Goal: Navigation & Orientation: Find specific page/section

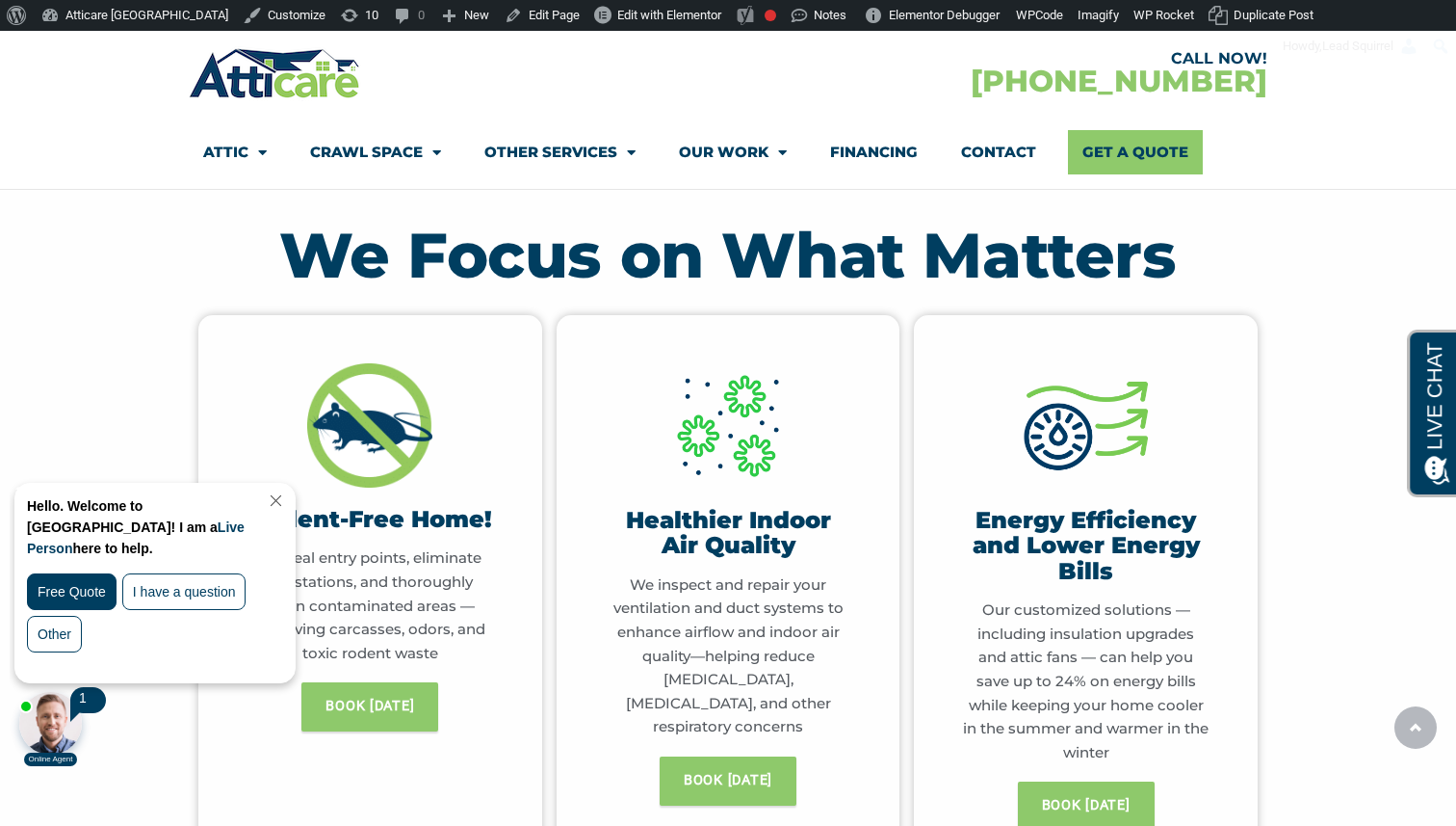
scroll to position [811, 0]
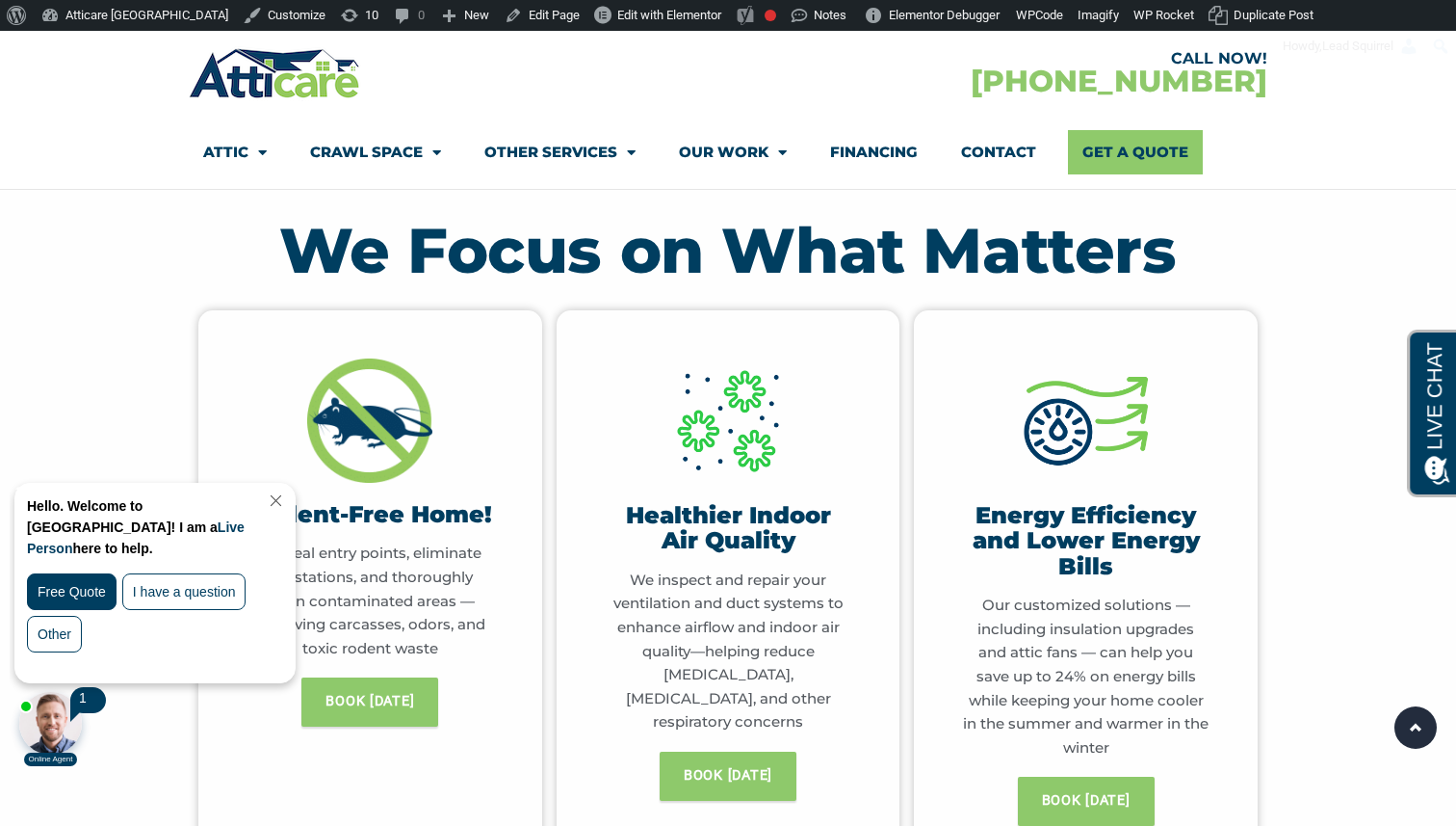
click at [287, 501] on link "Close Chat" at bounding box center [274, 500] width 26 height 15
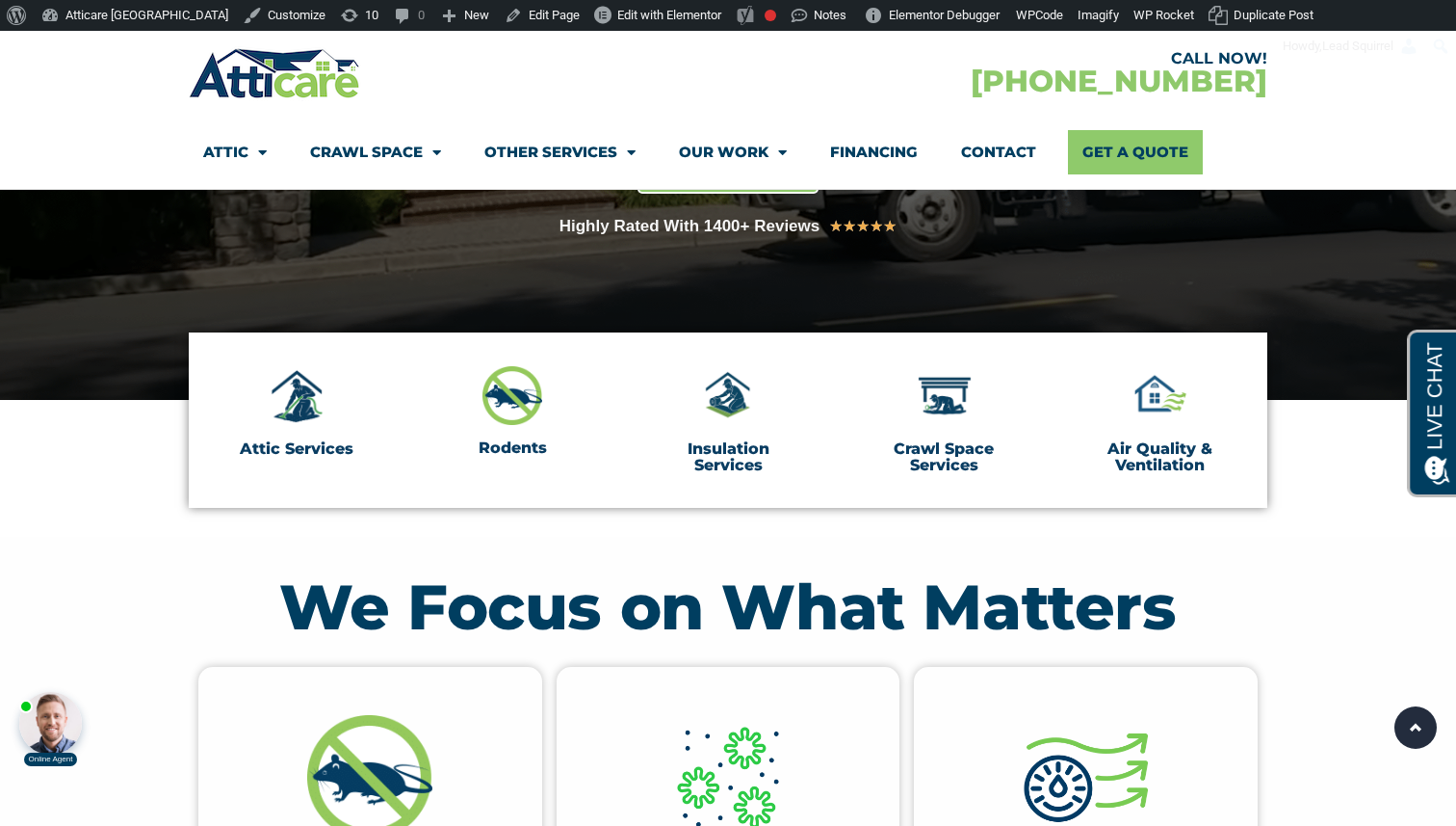
scroll to position [364, 0]
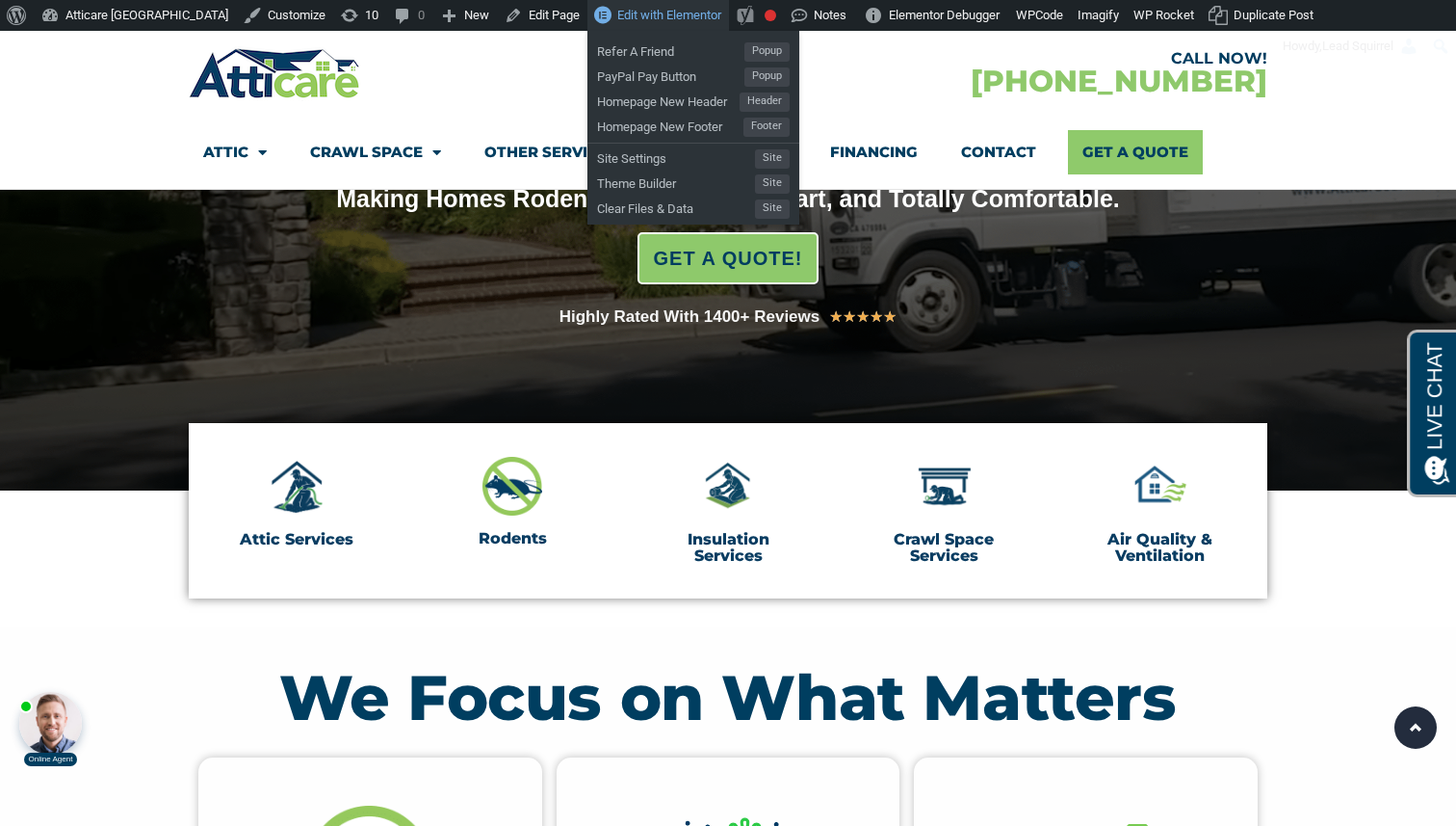
click at [587, 25] on link "Edit with Elementor" at bounding box center [658, 15] width 142 height 30
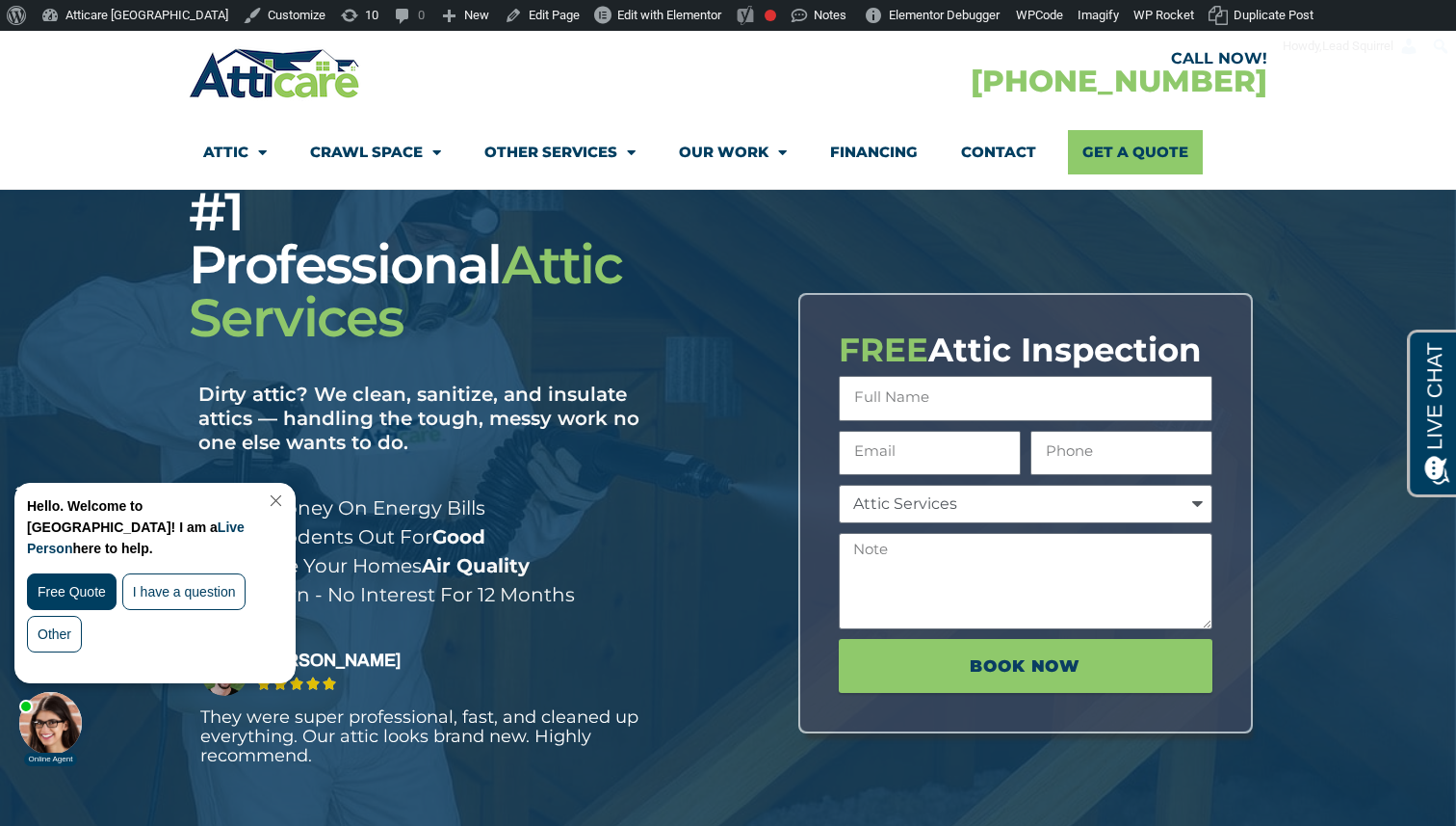
click at [287, 496] on link "Close Chat" at bounding box center [274, 500] width 26 height 15
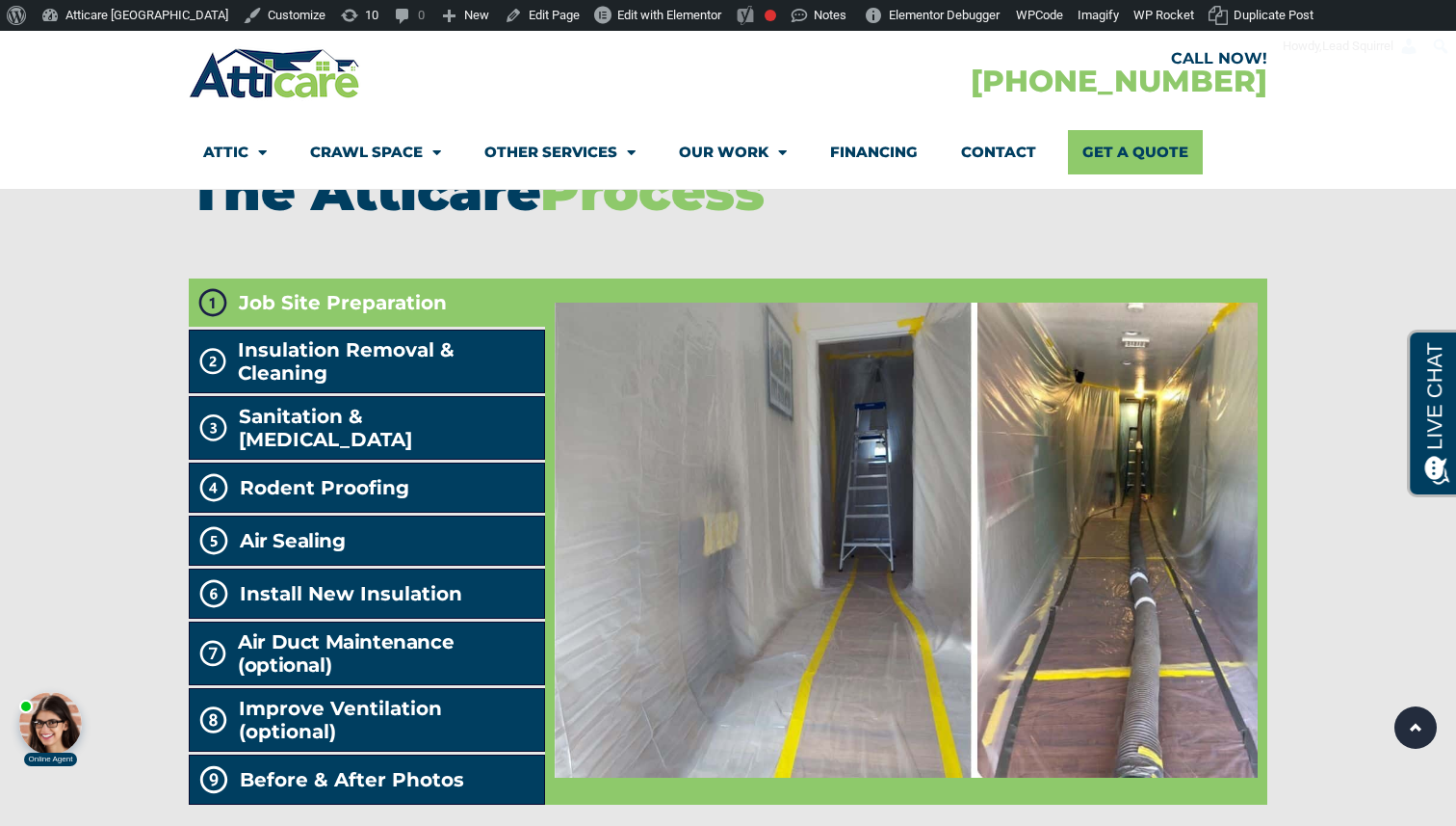
scroll to position [3831, 0]
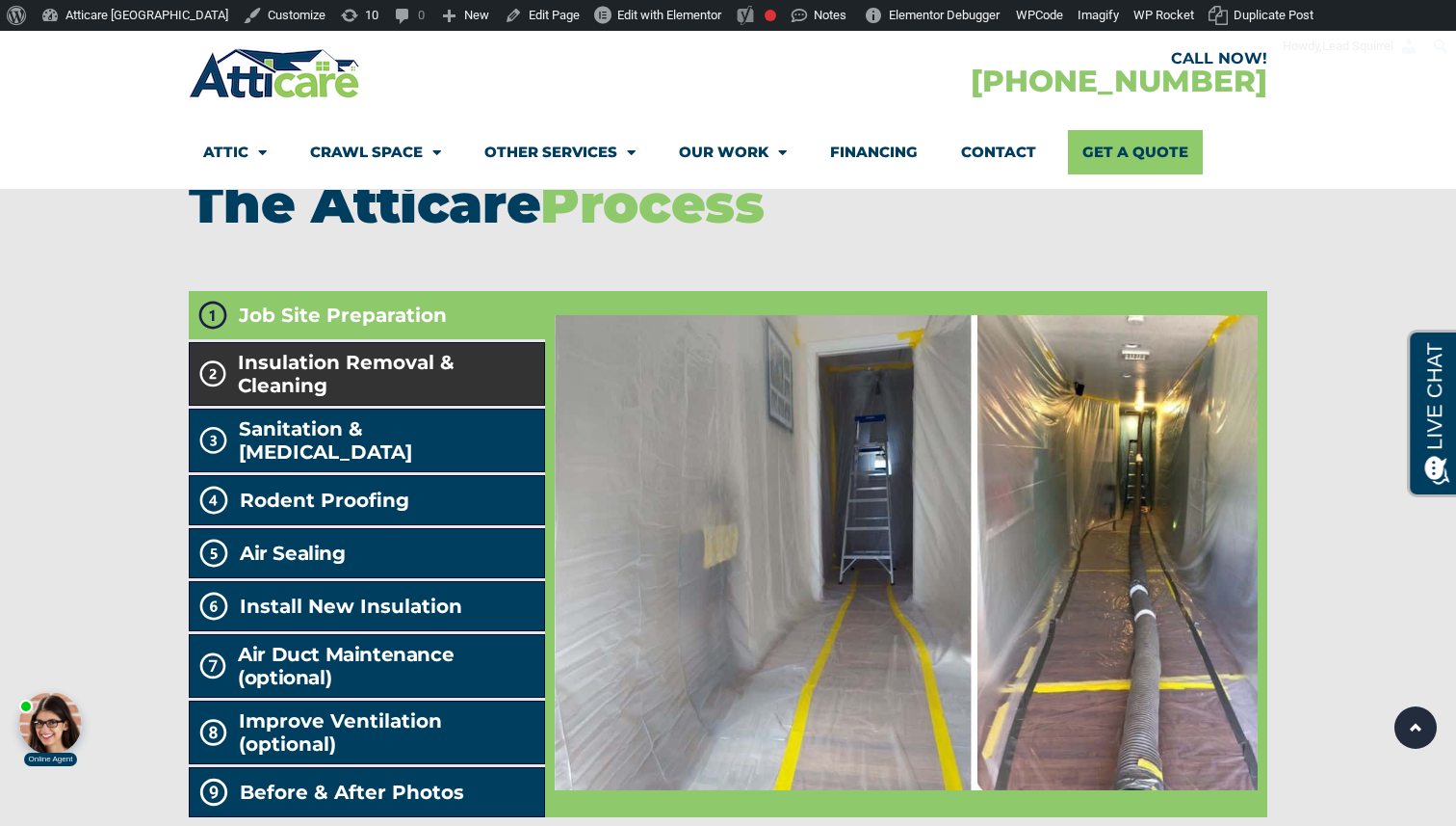
click at [406, 357] on span "Insulation Removal & Cleaning" at bounding box center [387, 373] width 297 height 46
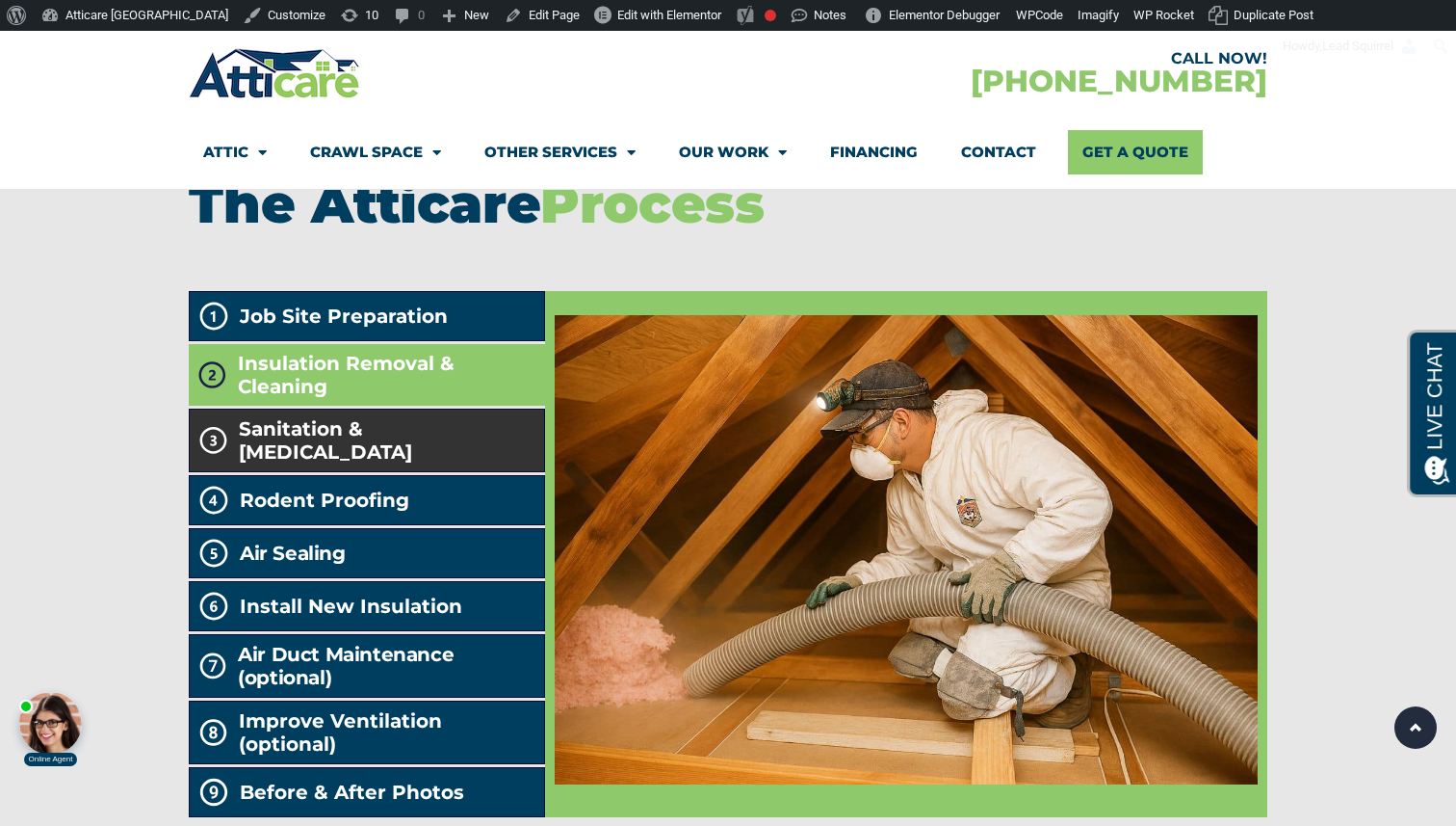
click at [419, 417] on span "Sanitation & Decontamination" at bounding box center [387, 439] width 296 height 46
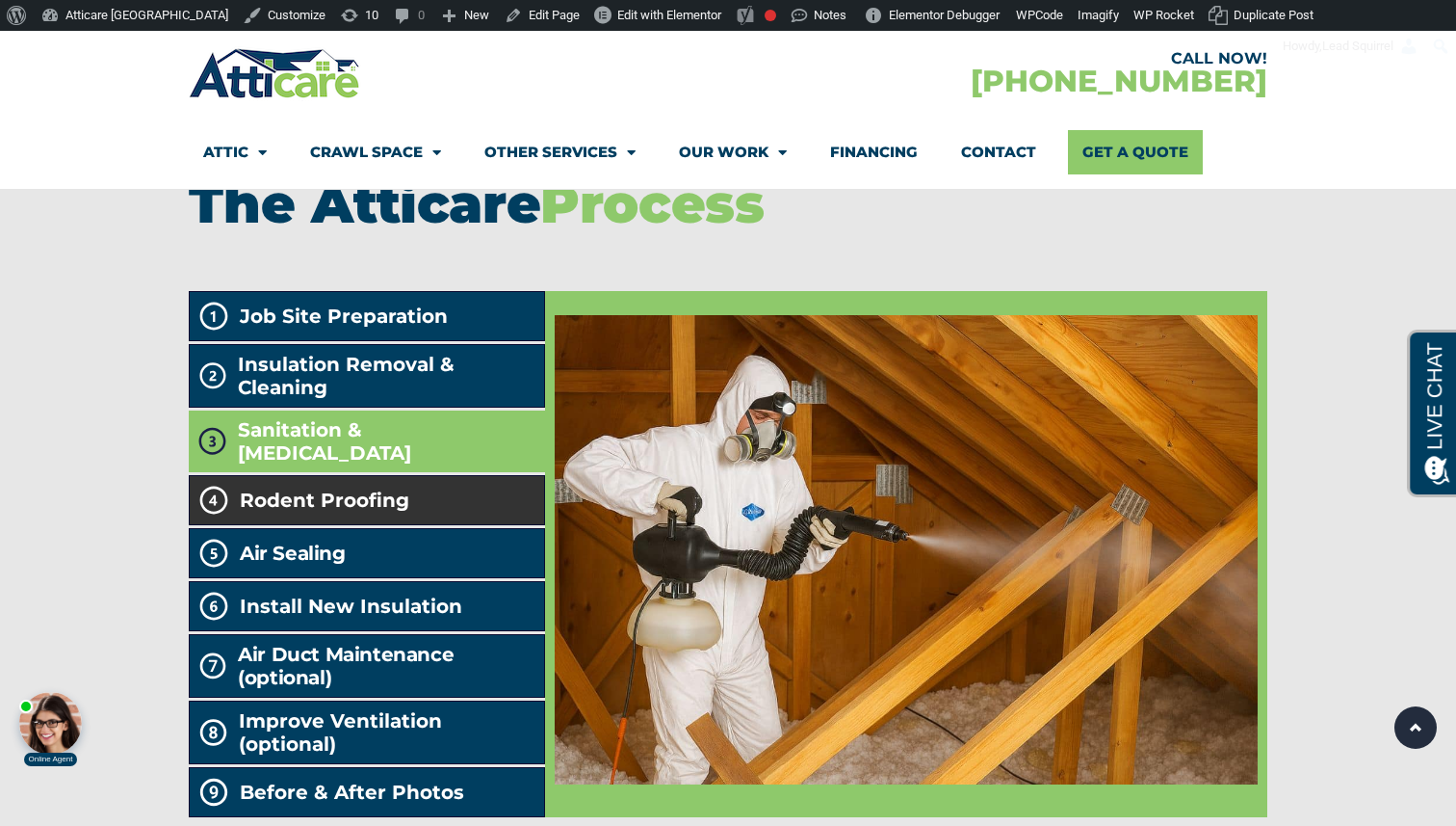
click at [425, 485] on li "Rodent Proofing" at bounding box center [367, 499] width 356 height 50
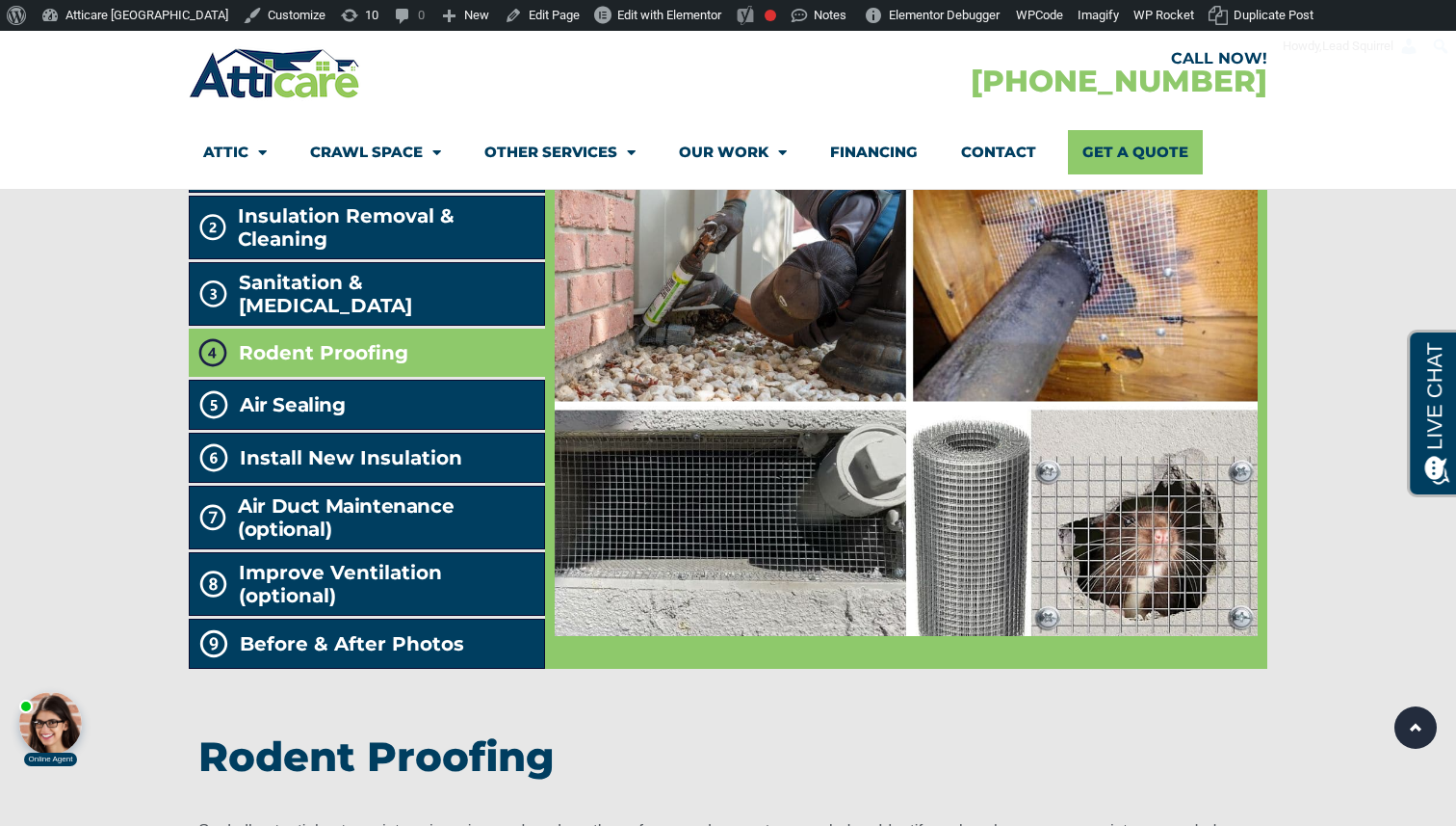
scroll to position [3974, 0]
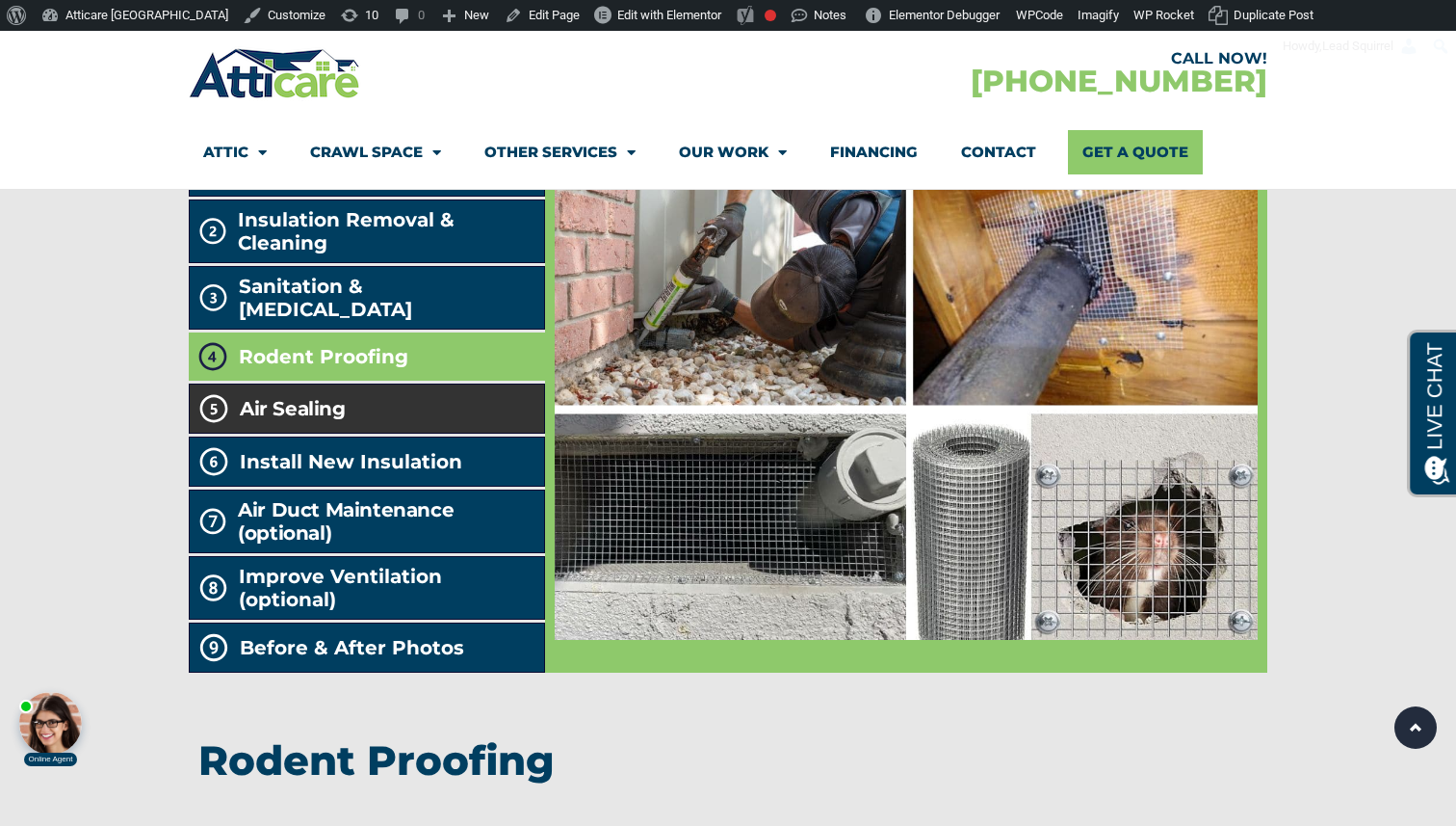
click at [404, 384] on li "Air Sealing" at bounding box center [367, 408] width 356 height 50
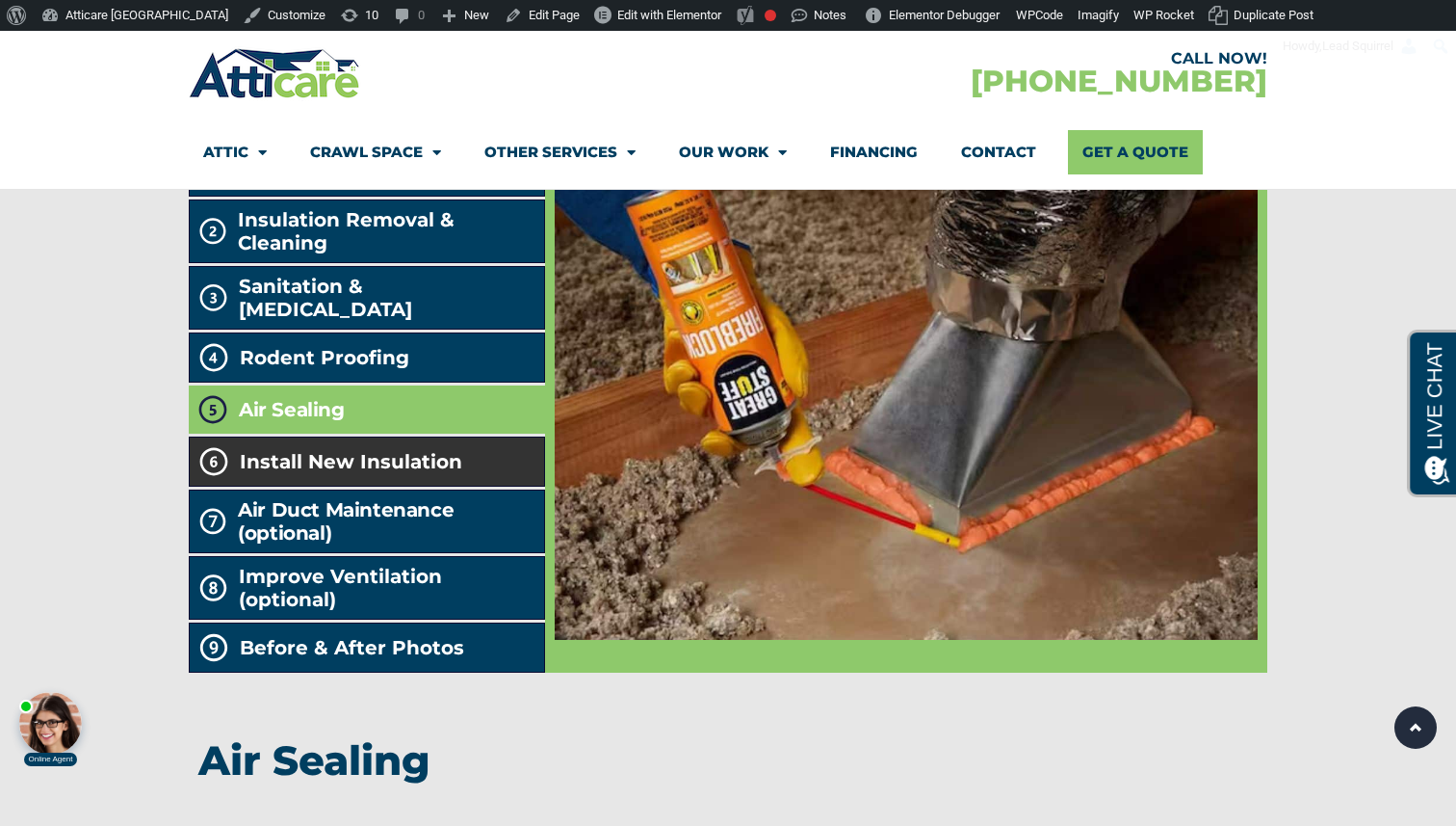
click at [395, 450] on span "Install New Insulation" at bounding box center [350, 462] width 222 height 23
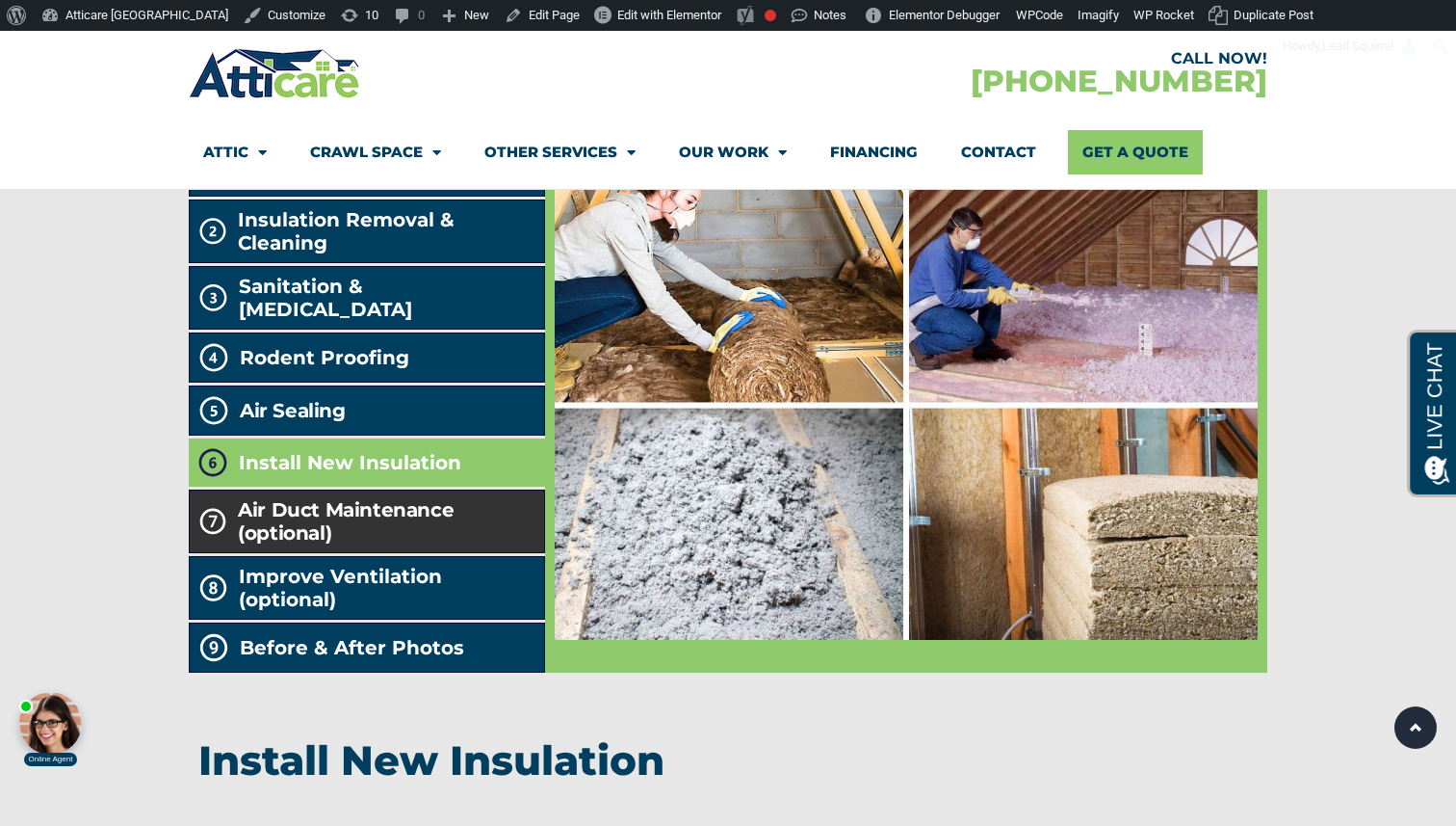
click at [392, 498] on h2 "Air Duct Maintenance (optional)" at bounding box center [387, 521] width 297 height 46
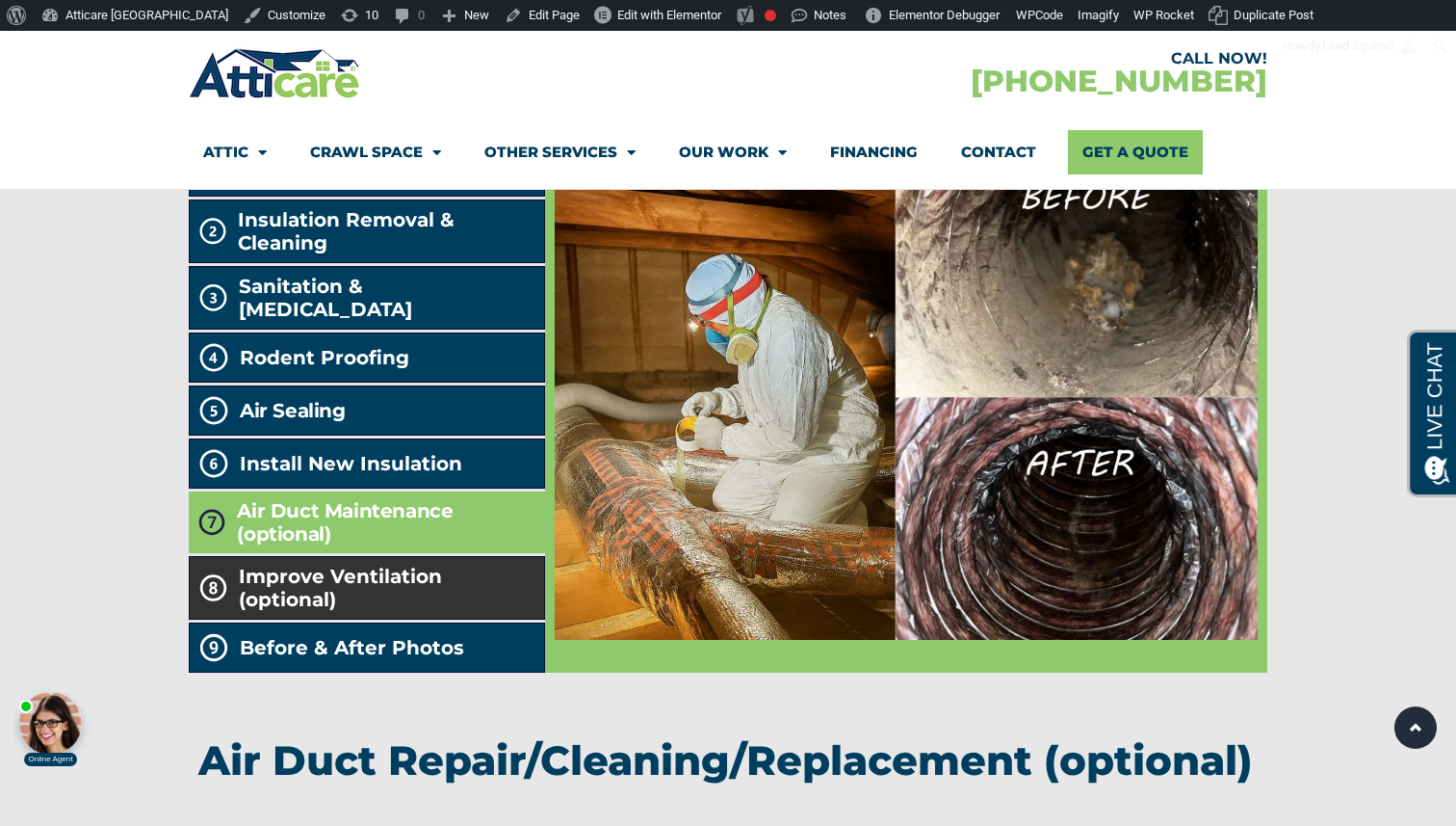
click at [392, 565] on span "Improve Ventilation (optional)" at bounding box center [387, 587] width 297 height 46
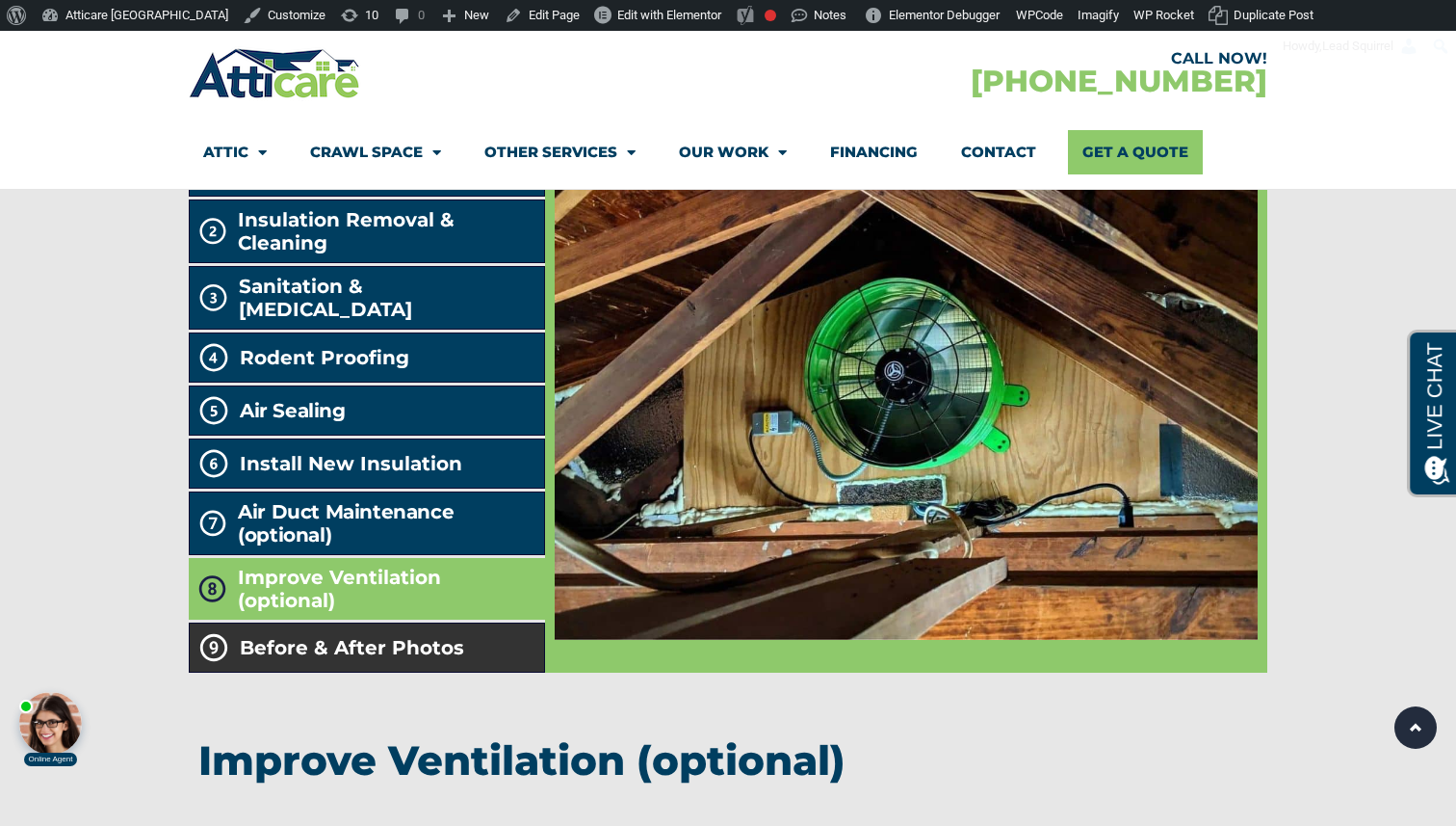
click at [399, 636] on span "Before & After Photos" at bounding box center [351, 648] width 224 height 23
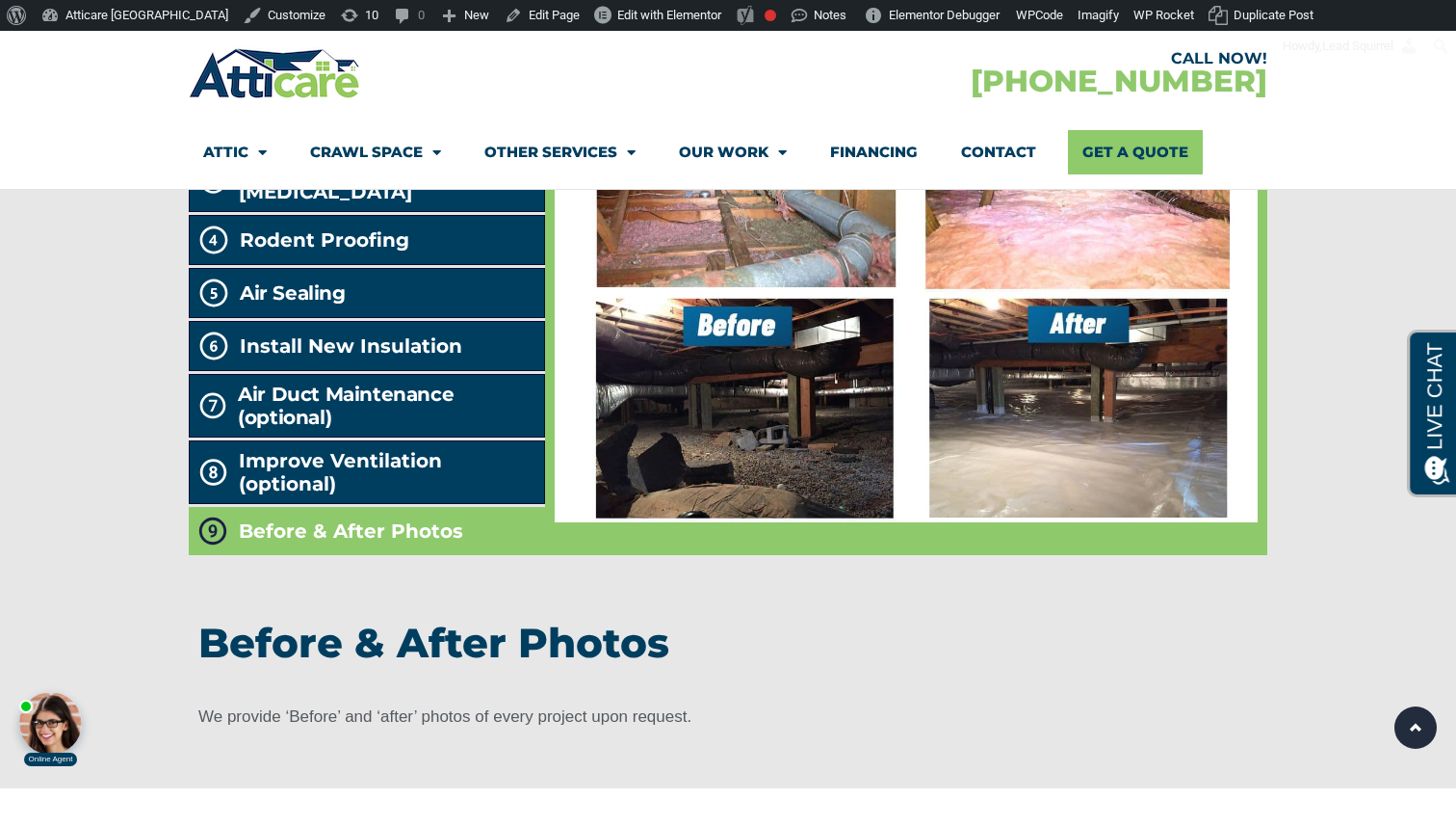
scroll to position [4095, 0]
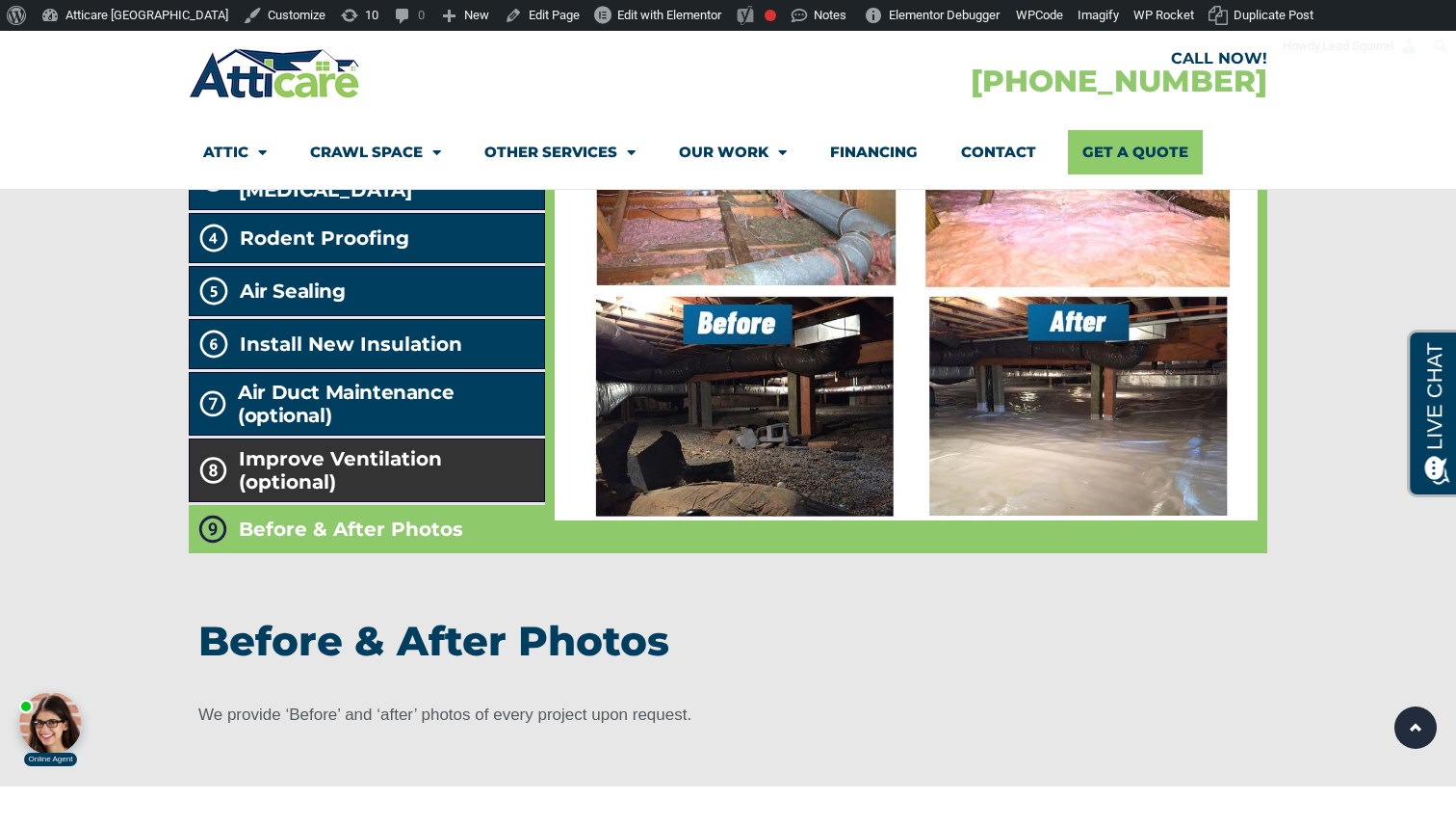
click at [424, 448] on span "Improve Ventilation (optional)" at bounding box center [387, 470] width 297 height 46
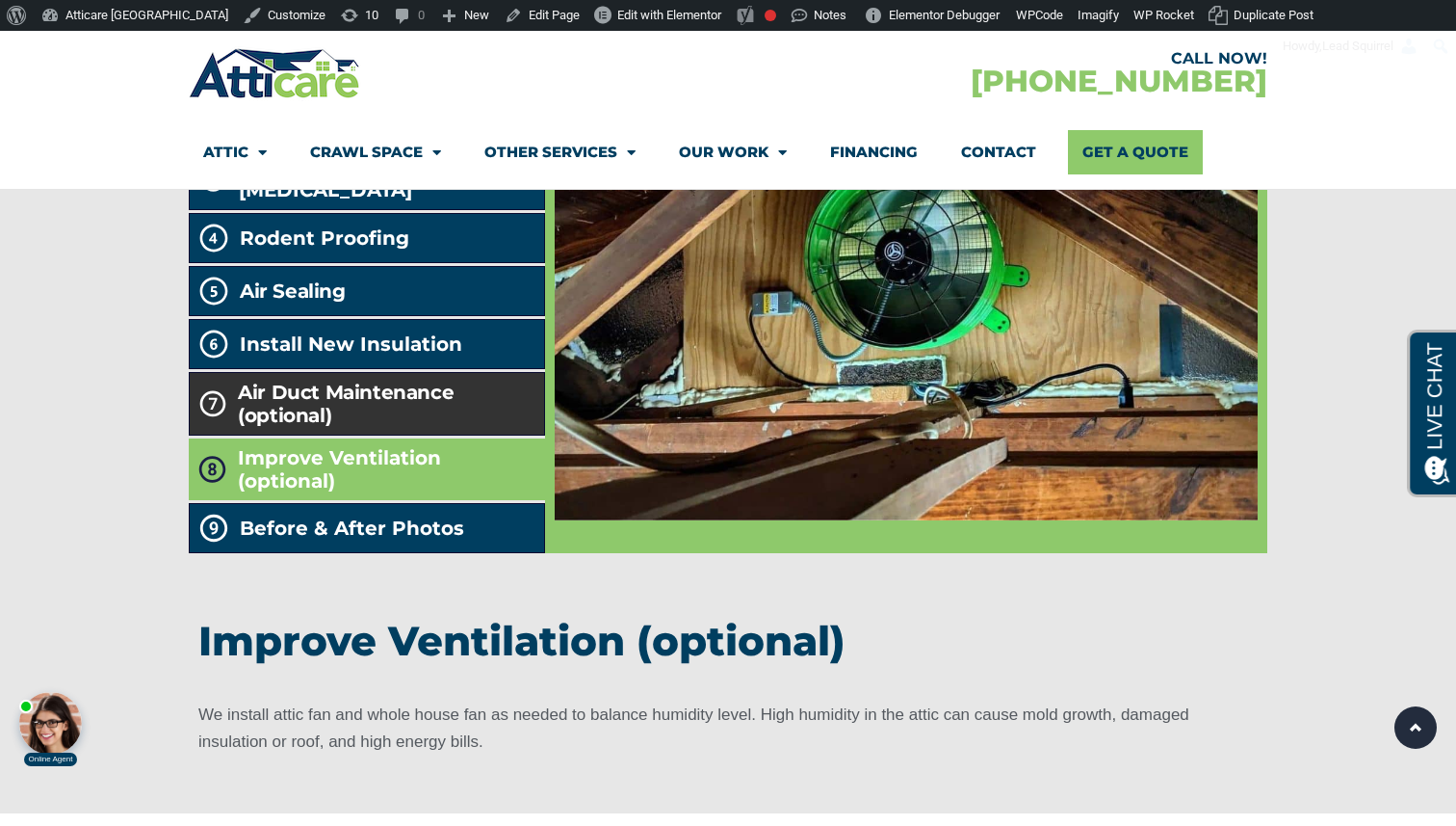
click at [421, 381] on h2 "Air Duct Maintenance (optional)" at bounding box center [387, 403] width 297 height 46
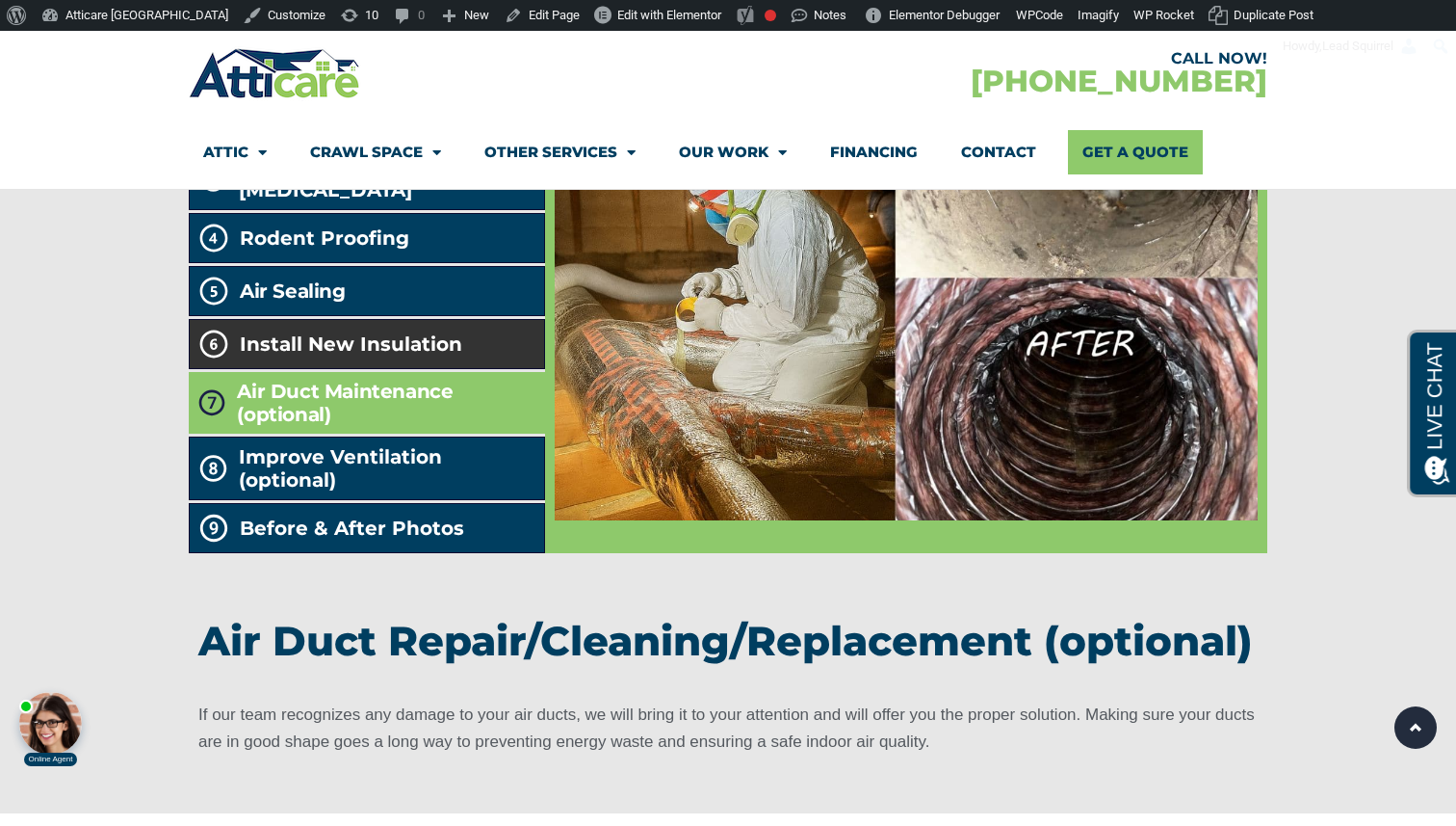
click at [419, 332] on li "Install New Insulation" at bounding box center [367, 344] width 356 height 50
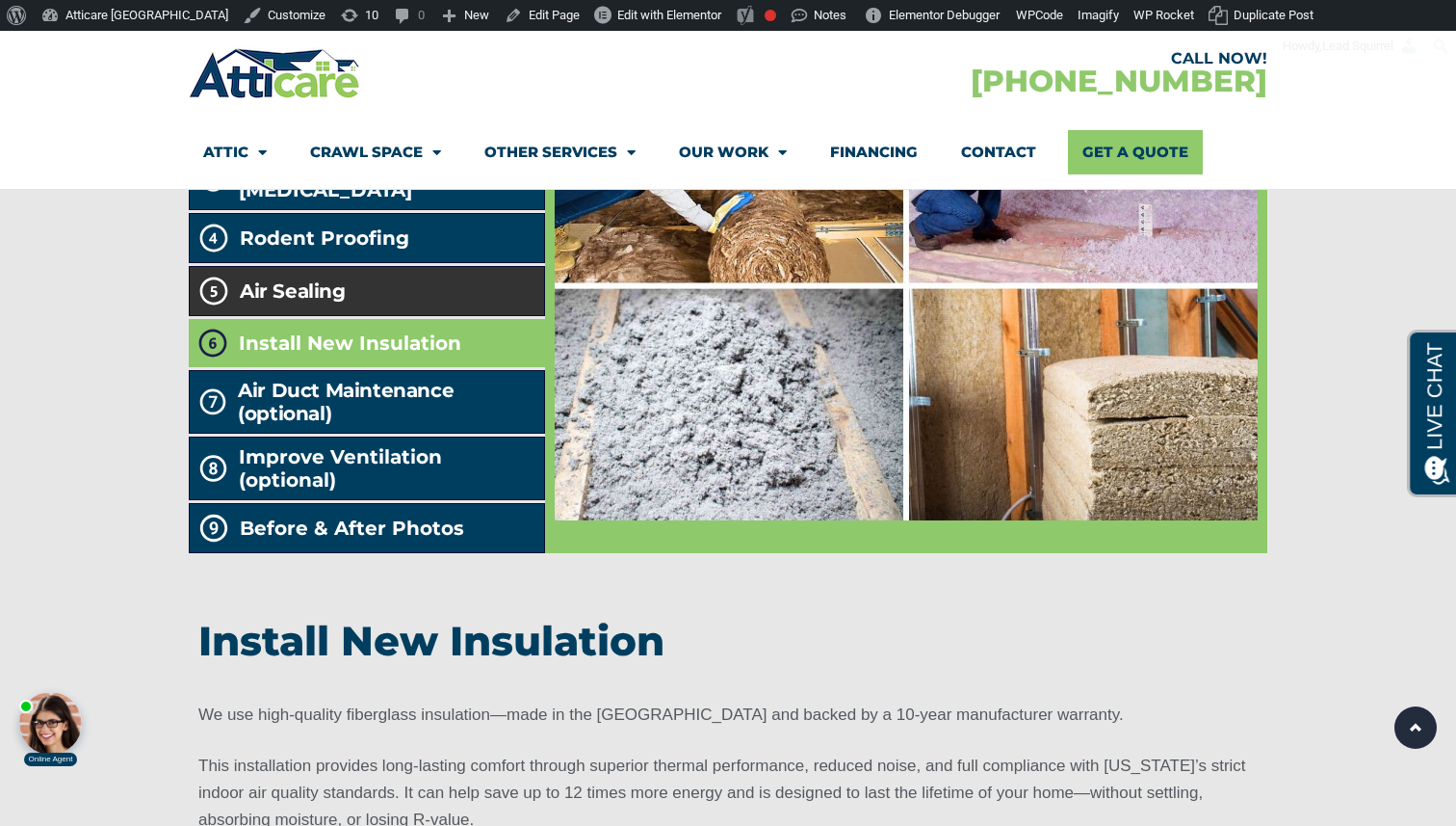
click at [407, 268] on li "Air Sealing" at bounding box center [367, 291] width 356 height 50
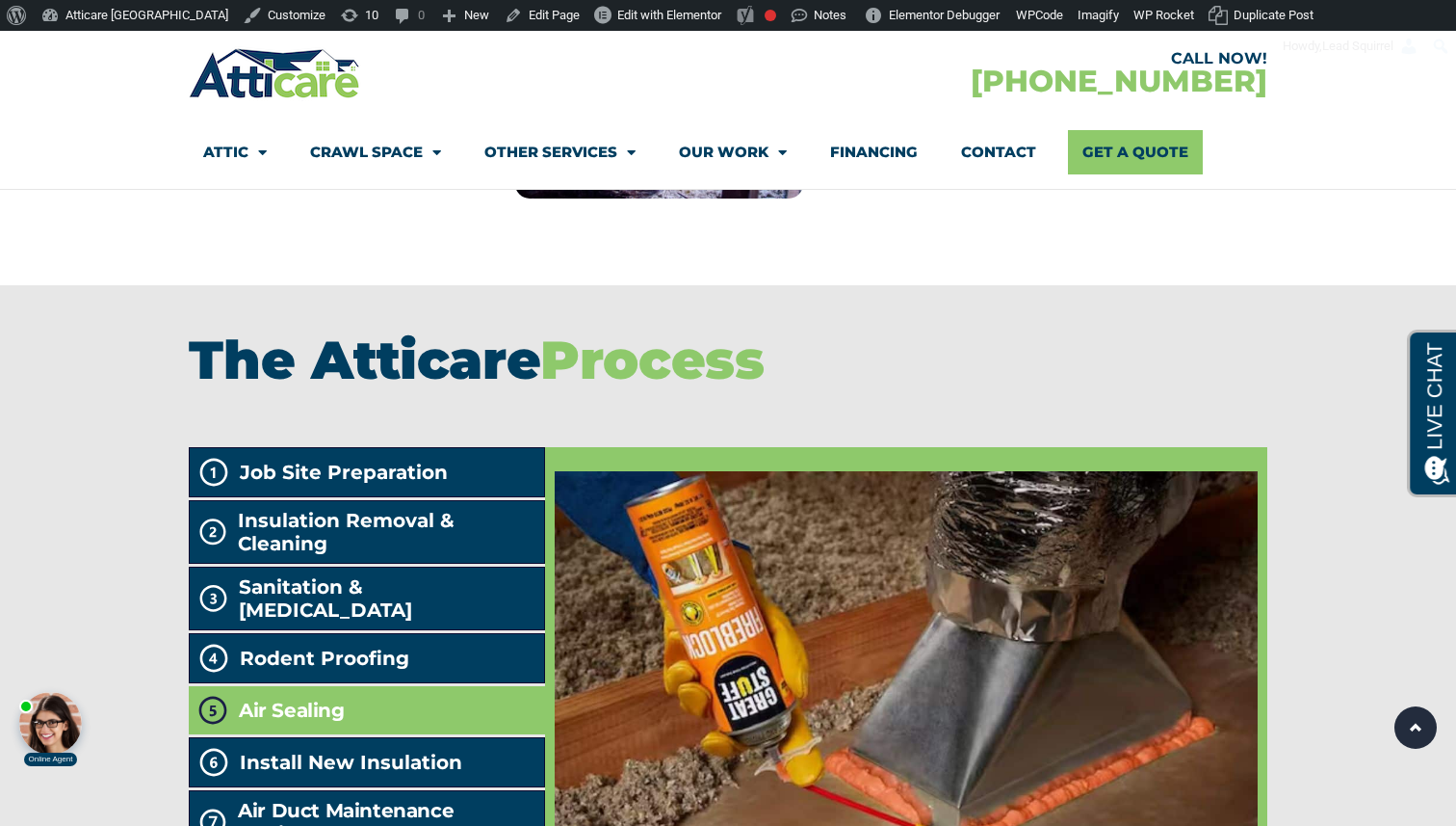
scroll to position [3666, 0]
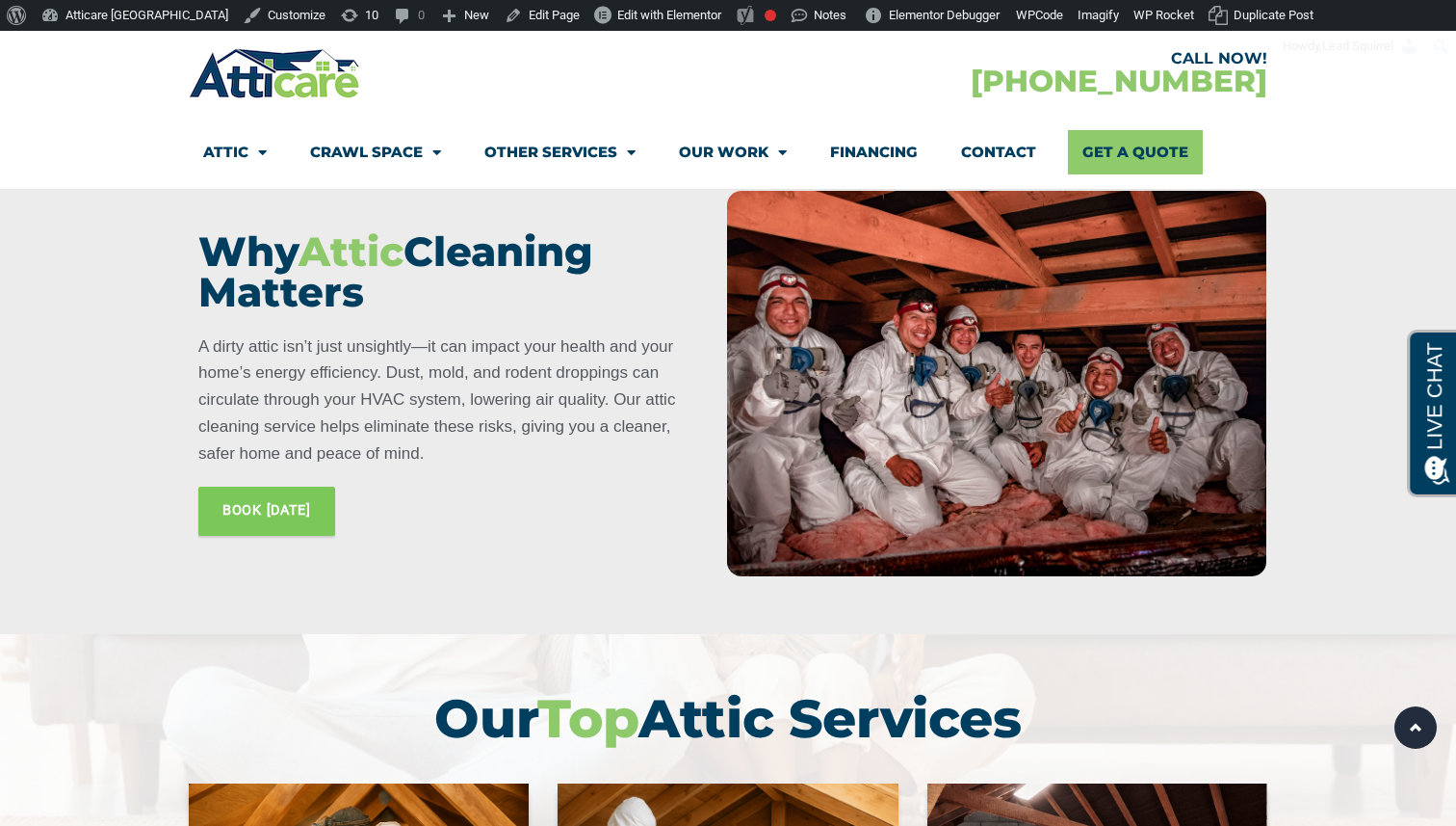
scroll to position [0, 0]
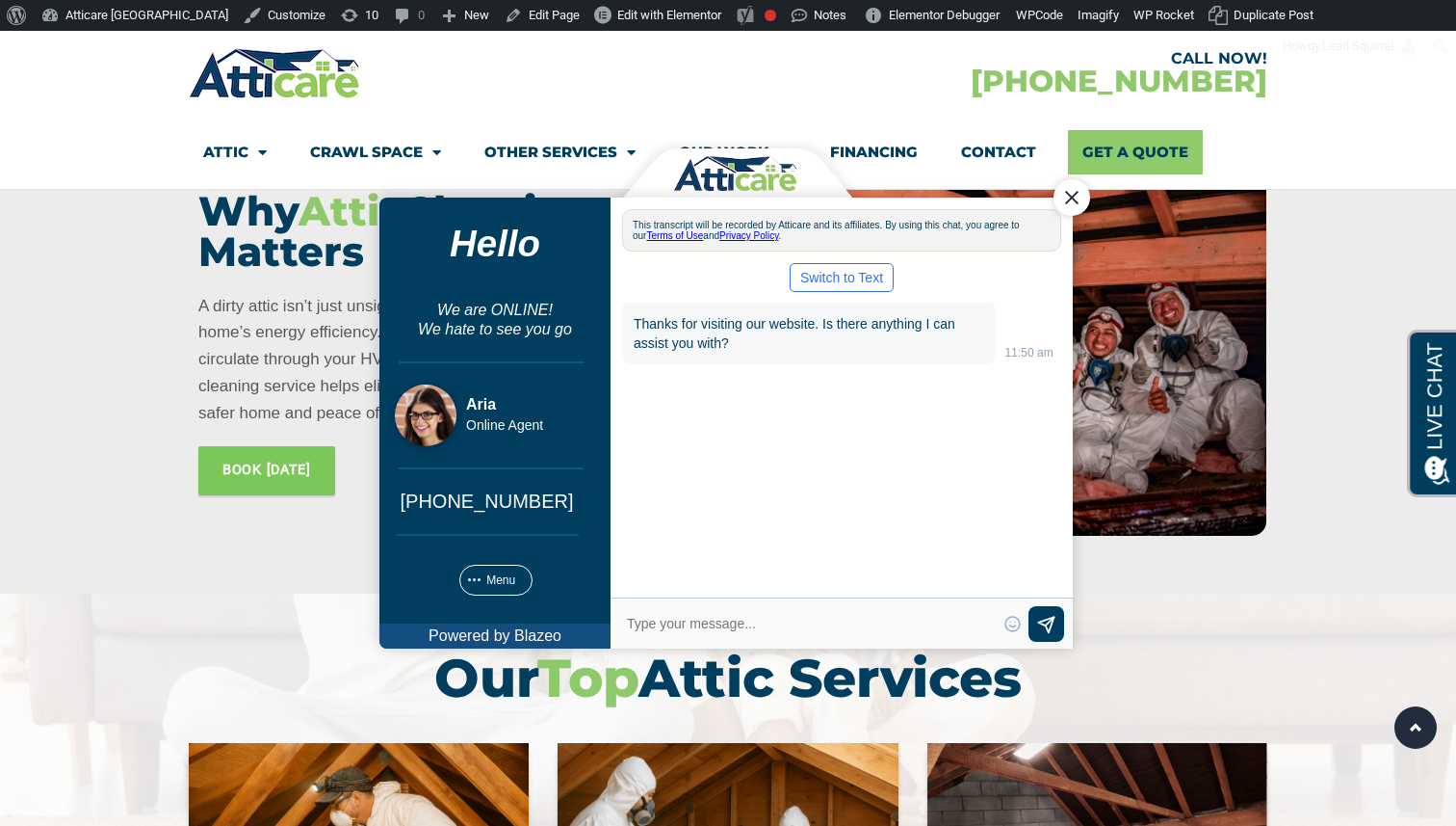
click at [1074, 189] on div "Close Chat" at bounding box center [1071, 196] width 36 height 36
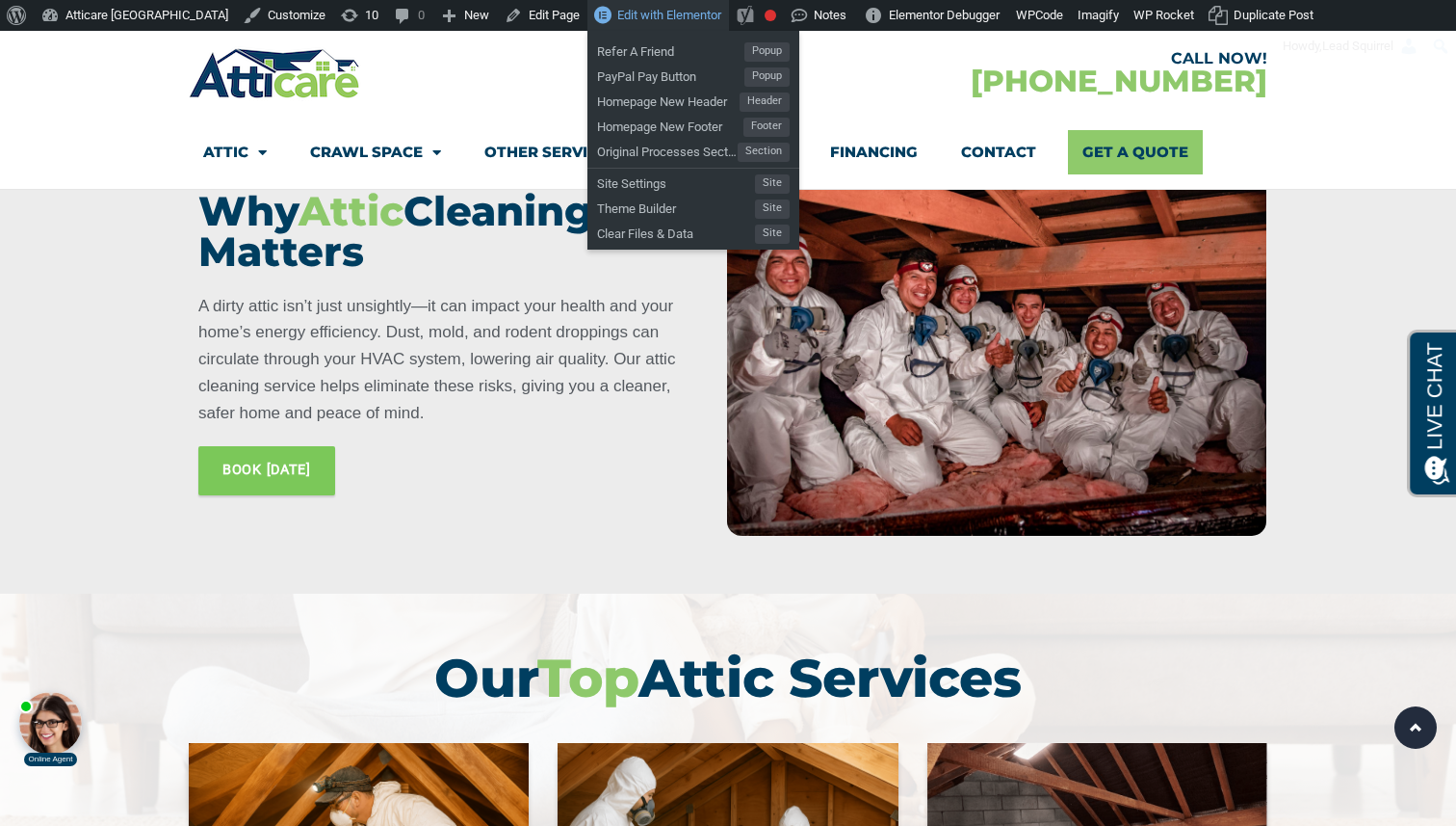
click at [606, 24] on link "Edit with Elementor" at bounding box center [658, 15] width 142 height 30
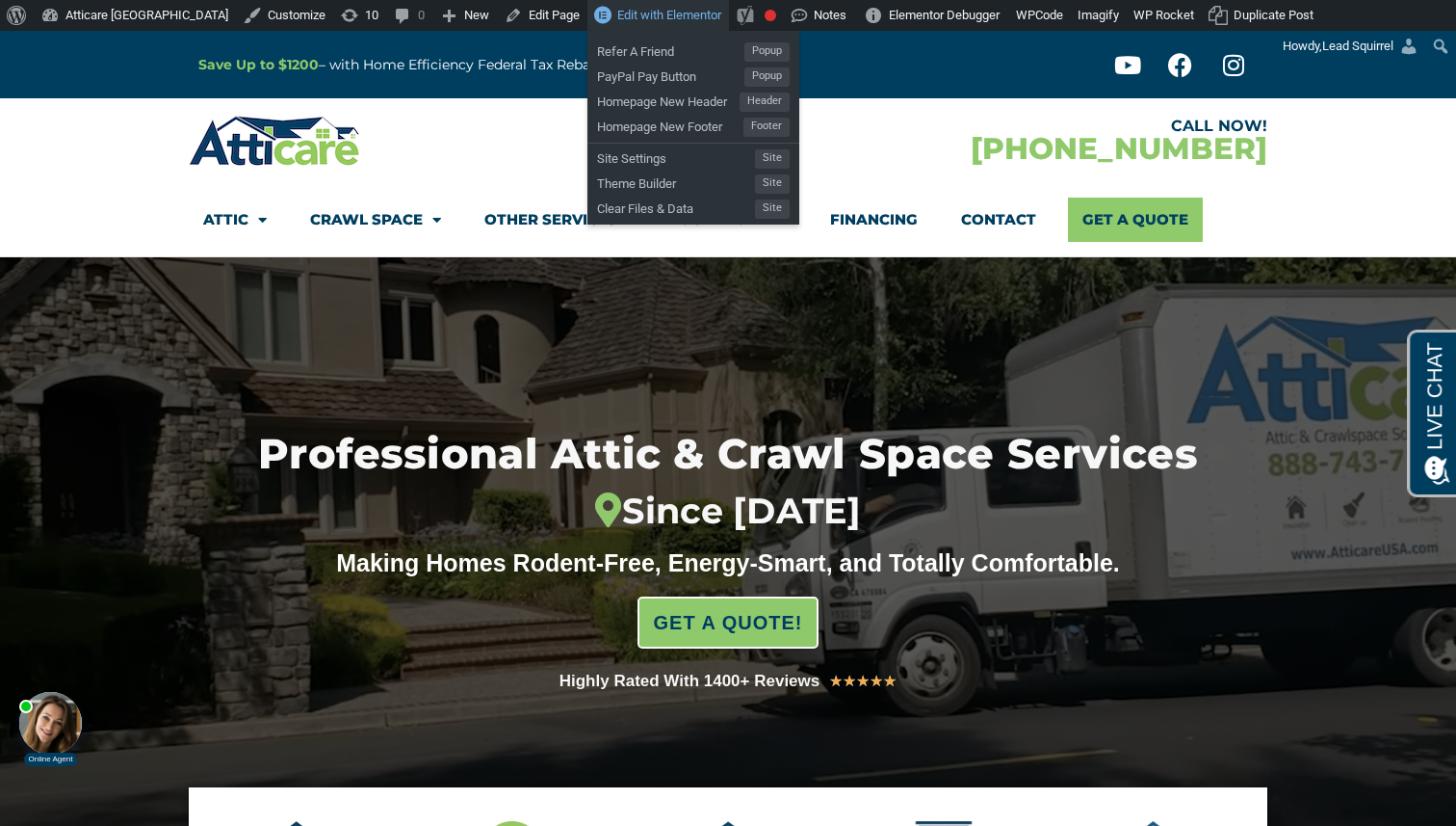
click at [618, 15] on span "Edit with Elementor" at bounding box center [669, 15] width 104 height 15
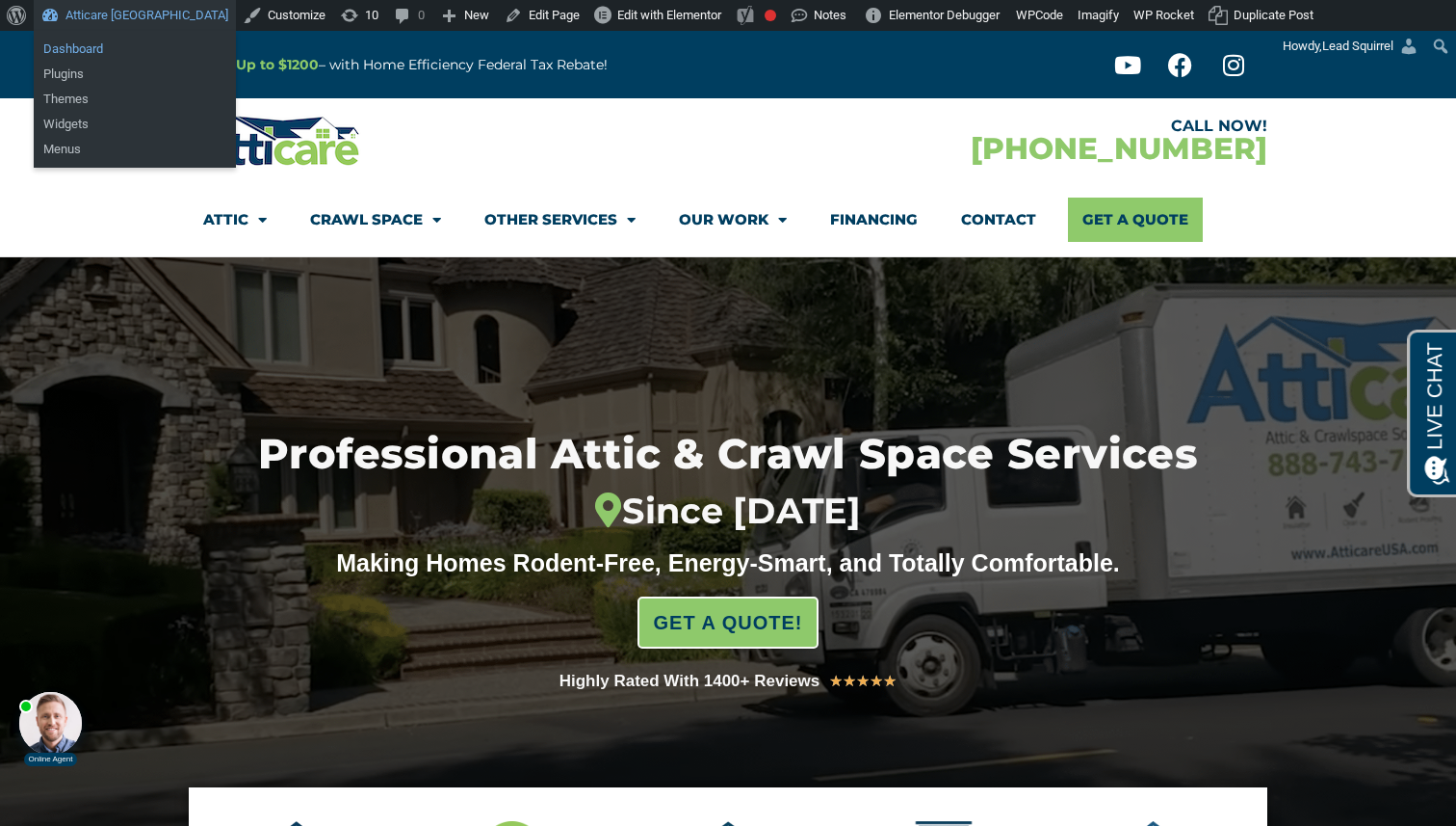
click at [102, 56] on link "Dashboard" at bounding box center [134, 49] width 203 height 25
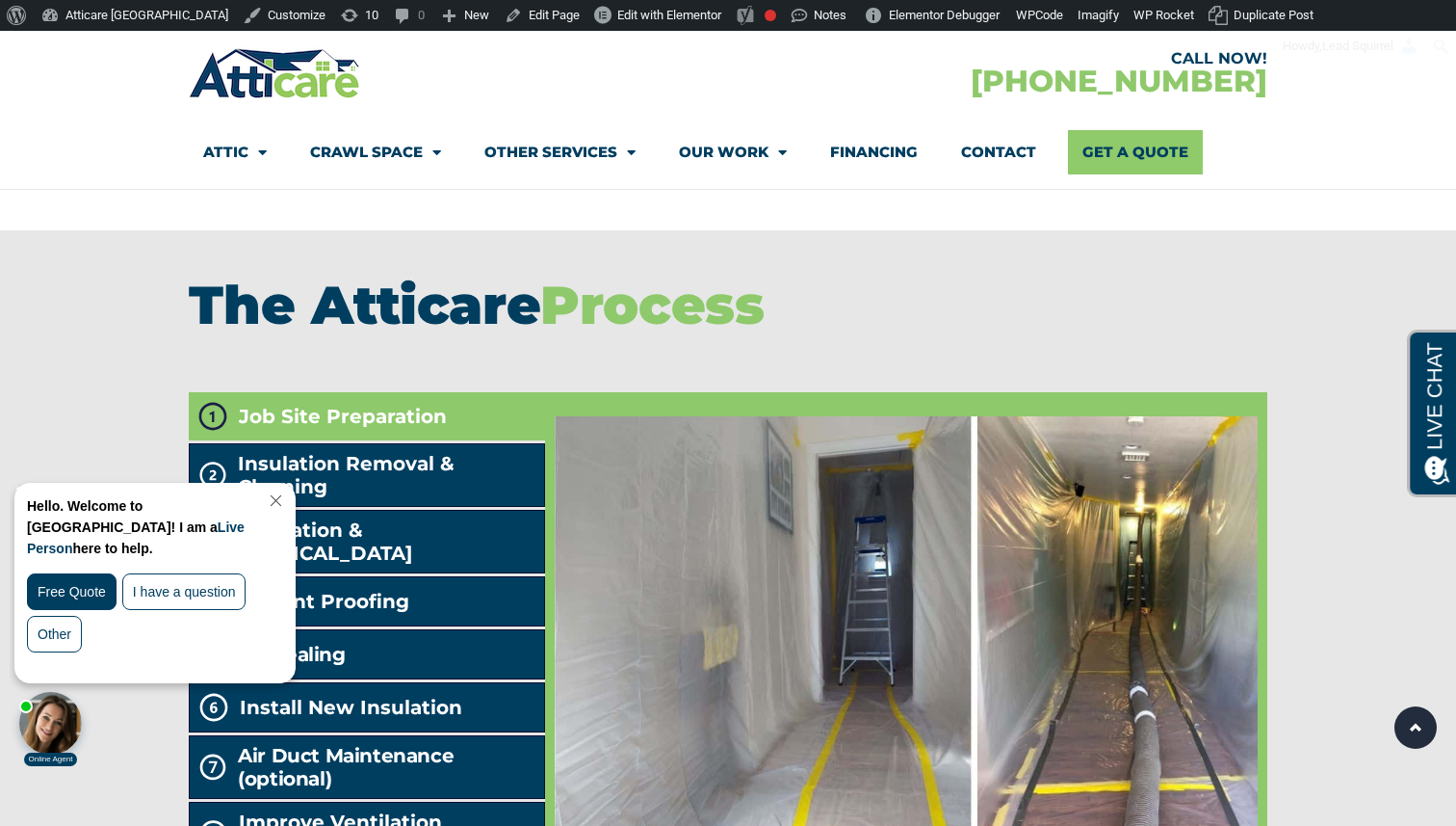
scroll to position [3690, 0]
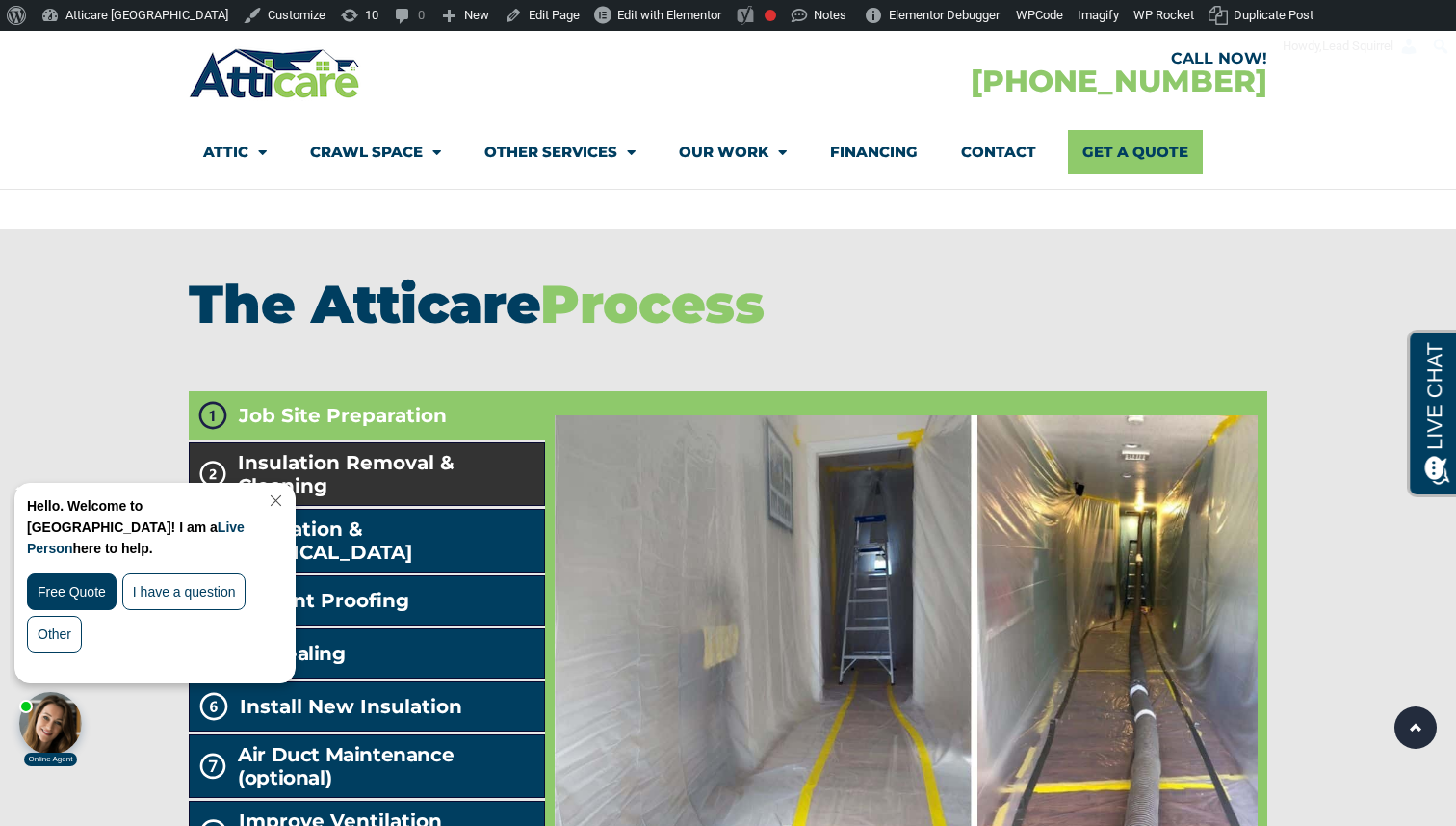
click at [496, 454] on span "Insulation Removal & Cleaning" at bounding box center [387, 474] width 297 height 46
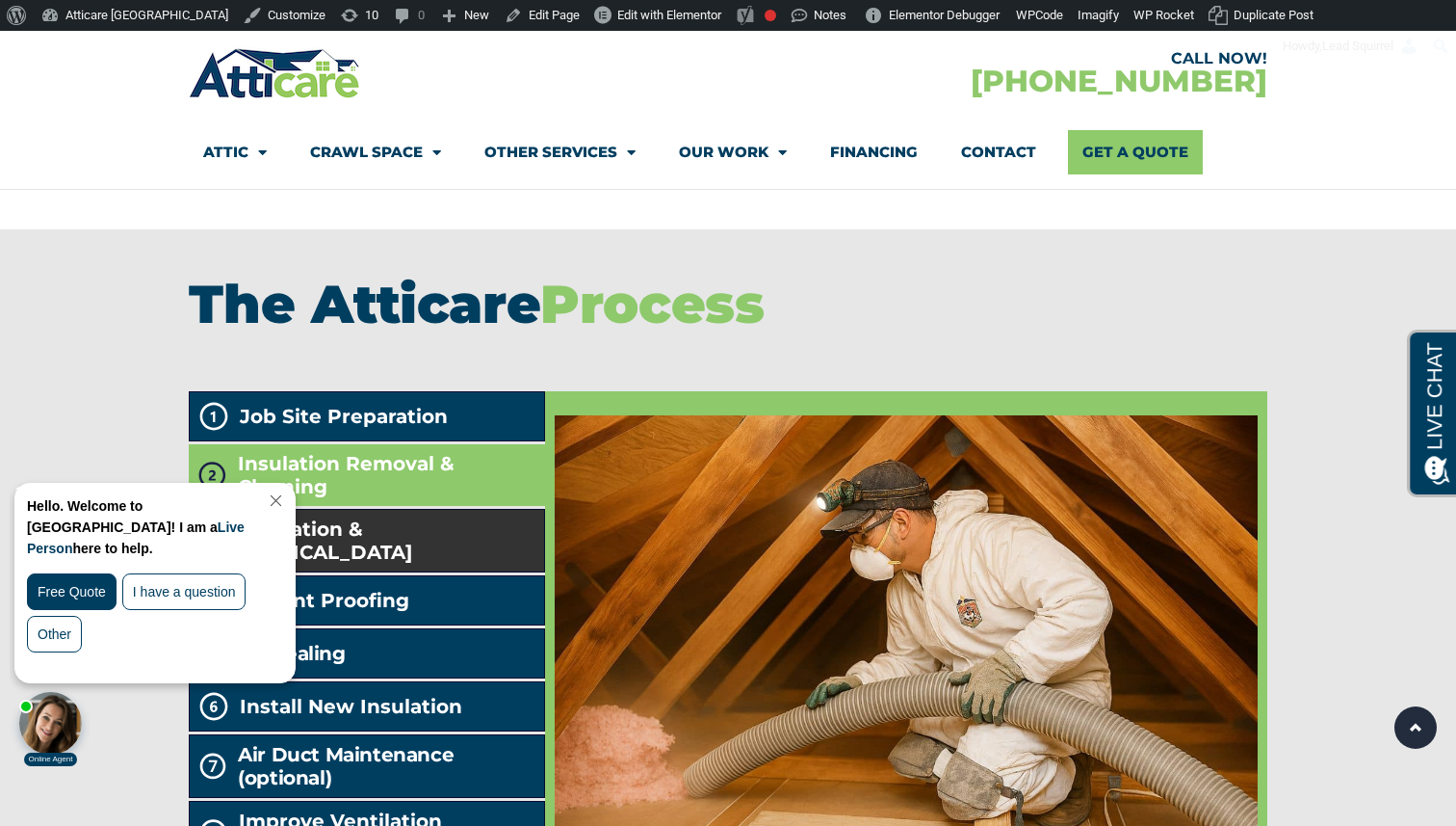
click at [497, 518] on span "Sanitation & Decontamination" at bounding box center [387, 540] width 296 height 46
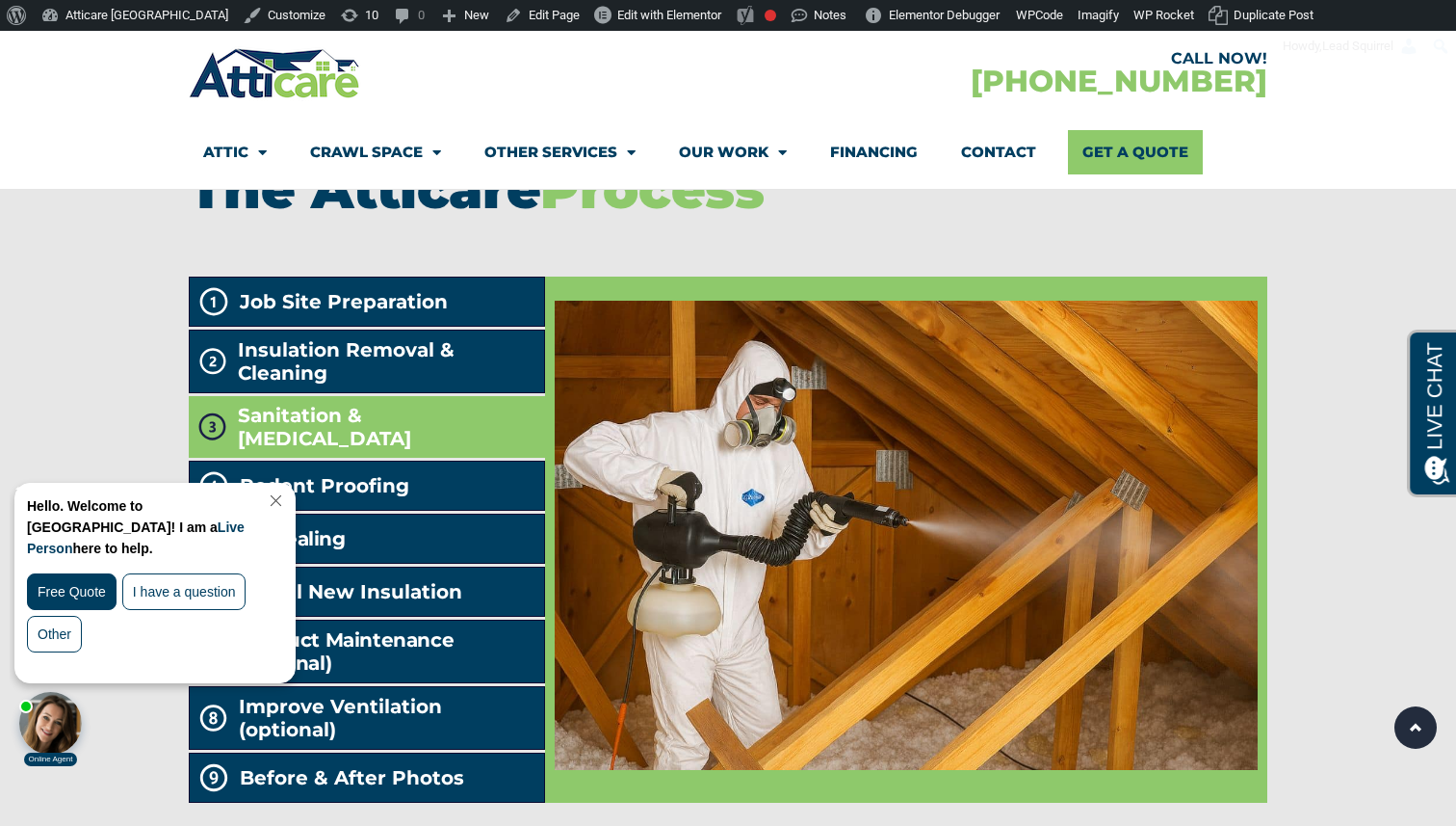
scroll to position [3802, 0]
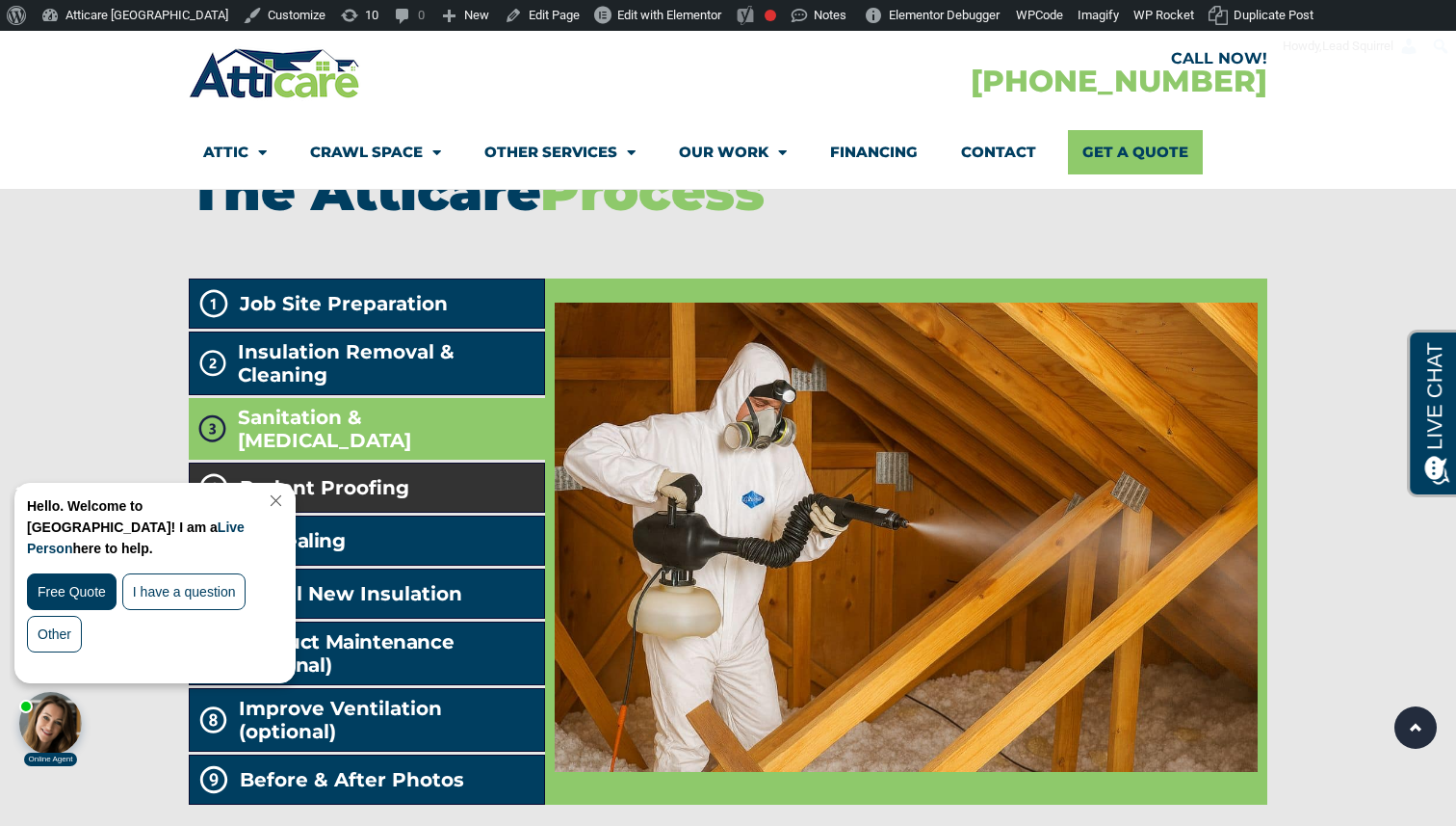
click at [495, 480] on li "Rodent Proofing" at bounding box center [367, 486] width 356 height 50
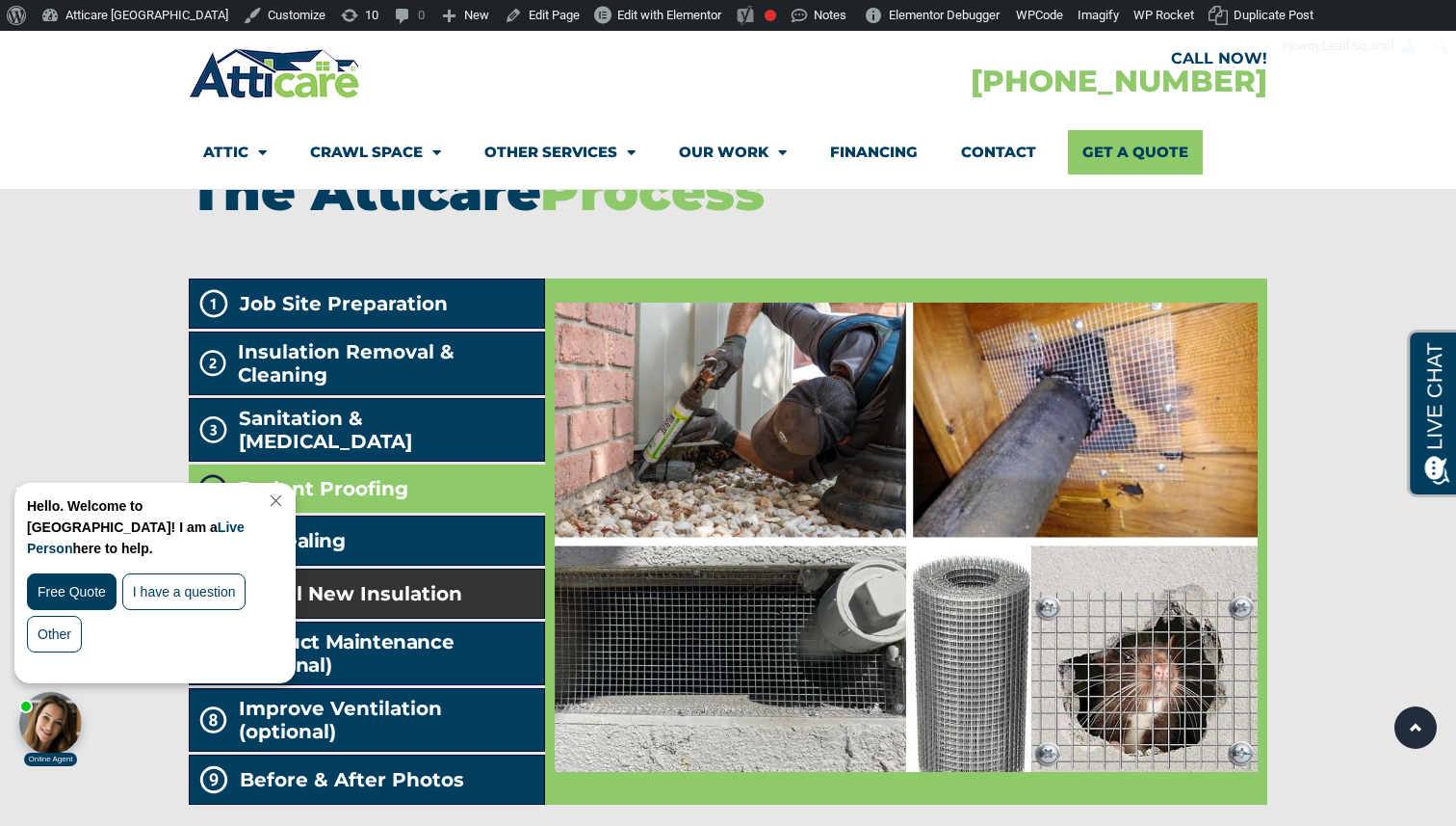
click at [489, 569] on li "Install New Insulation" at bounding box center [367, 593] width 356 height 50
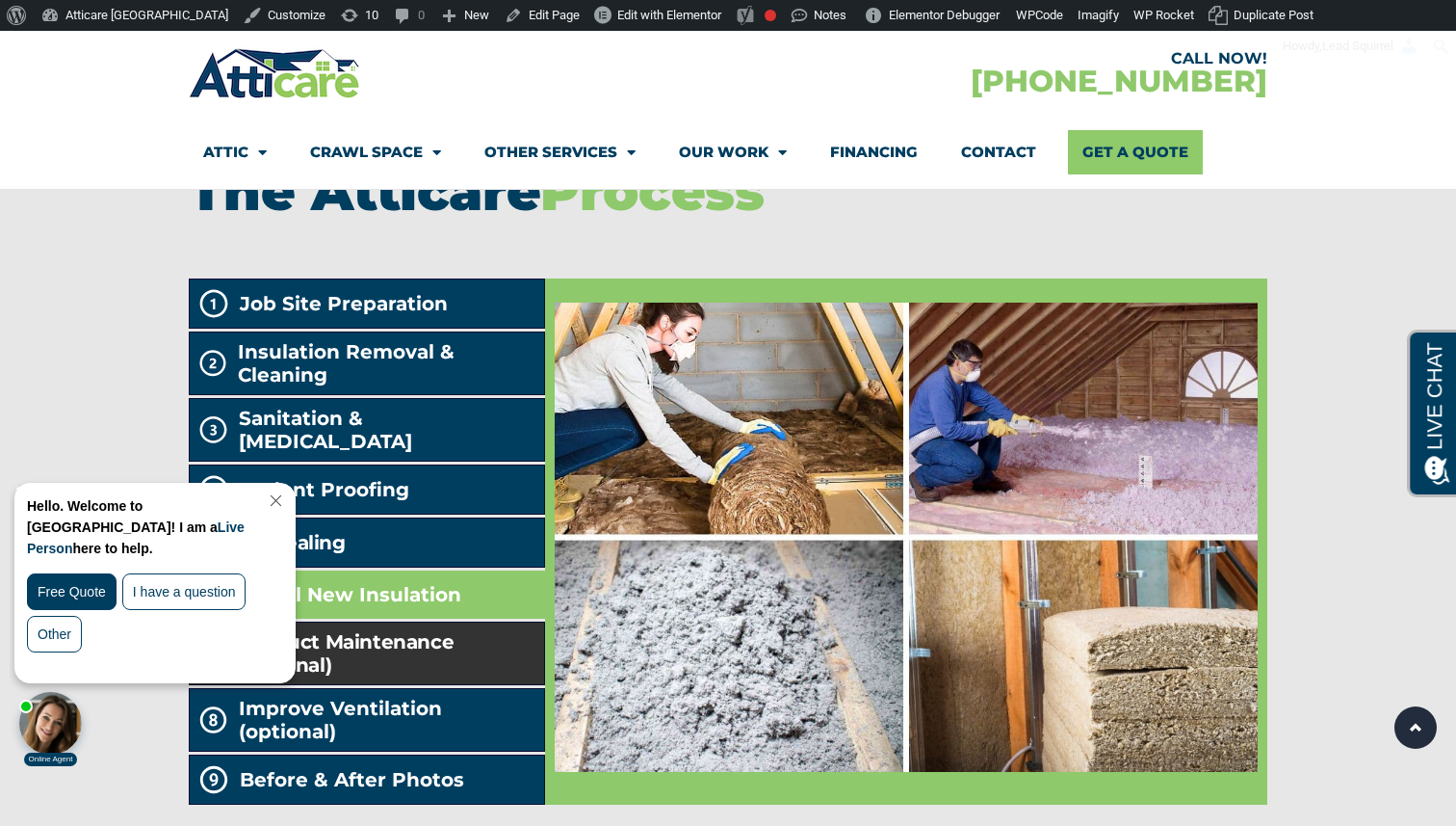
click at [492, 621] on li "Air Duct Maintenance (optional)" at bounding box center [367, 653] width 356 height 64
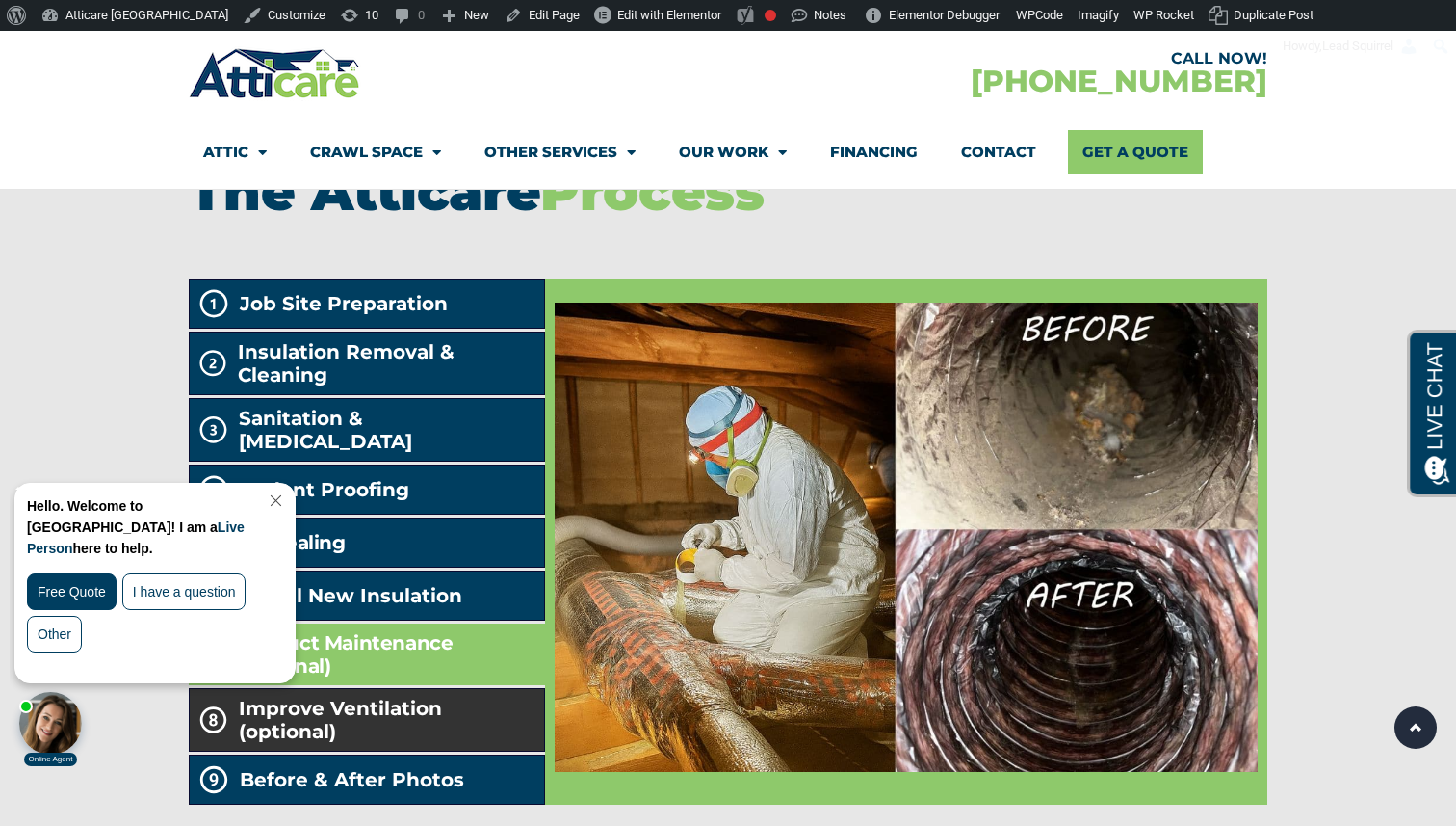
click at [494, 697] on span "Improve Ventilation (optional)" at bounding box center [387, 719] width 297 height 46
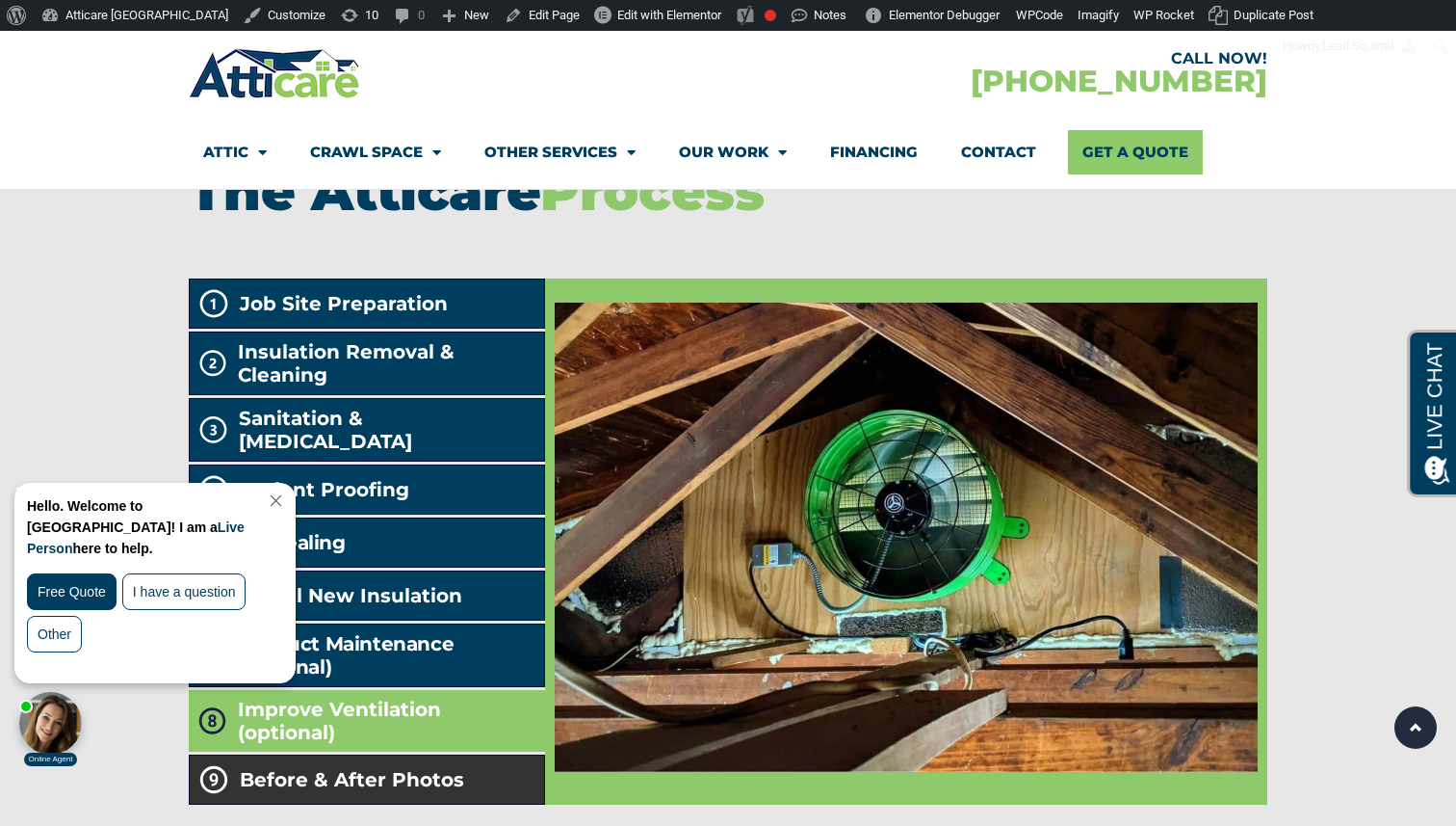
click at [499, 755] on li "Before & After Photos" at bounding box center [367, 779] width 356 height 50
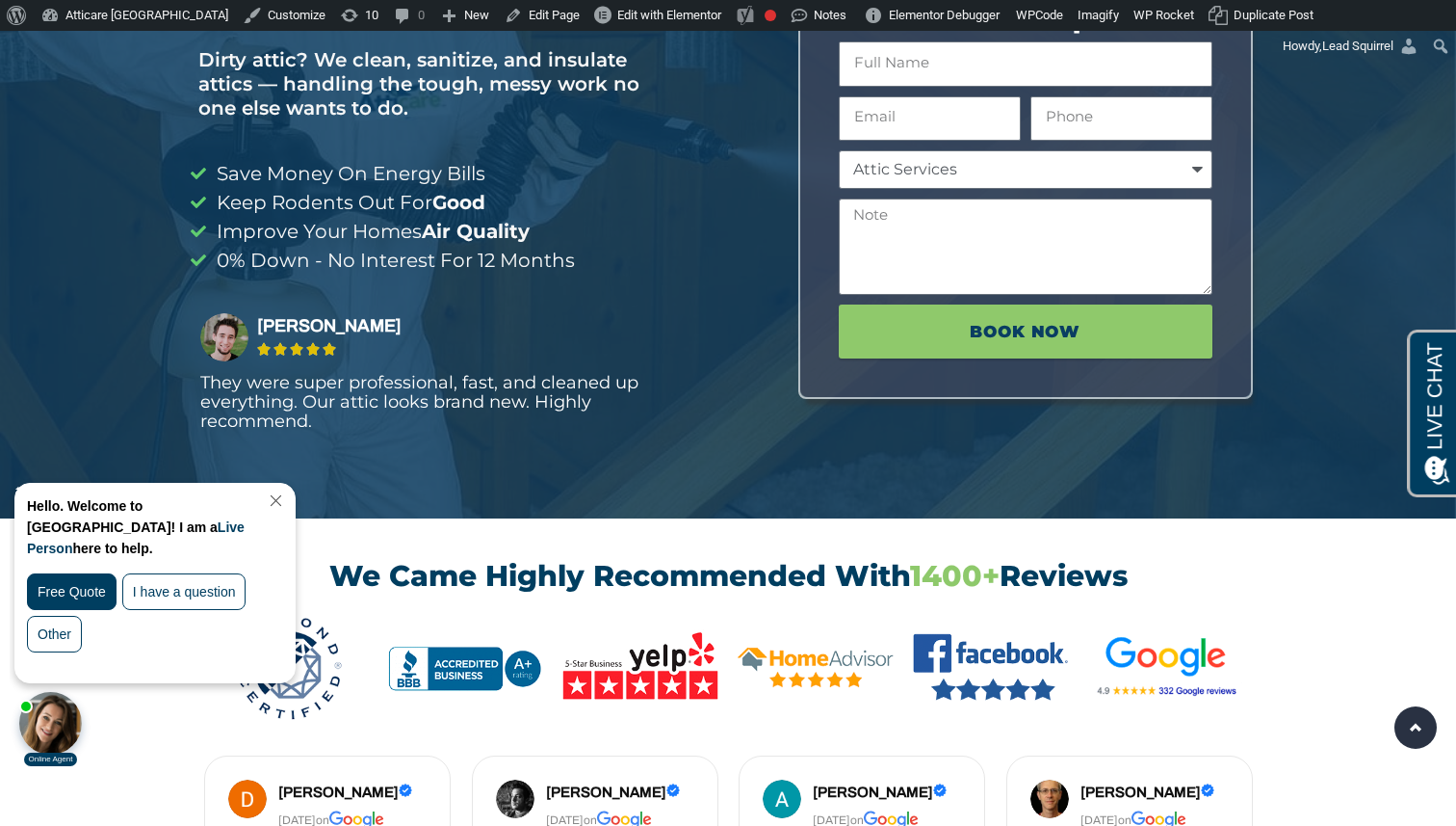
scroll to position [0, 0]
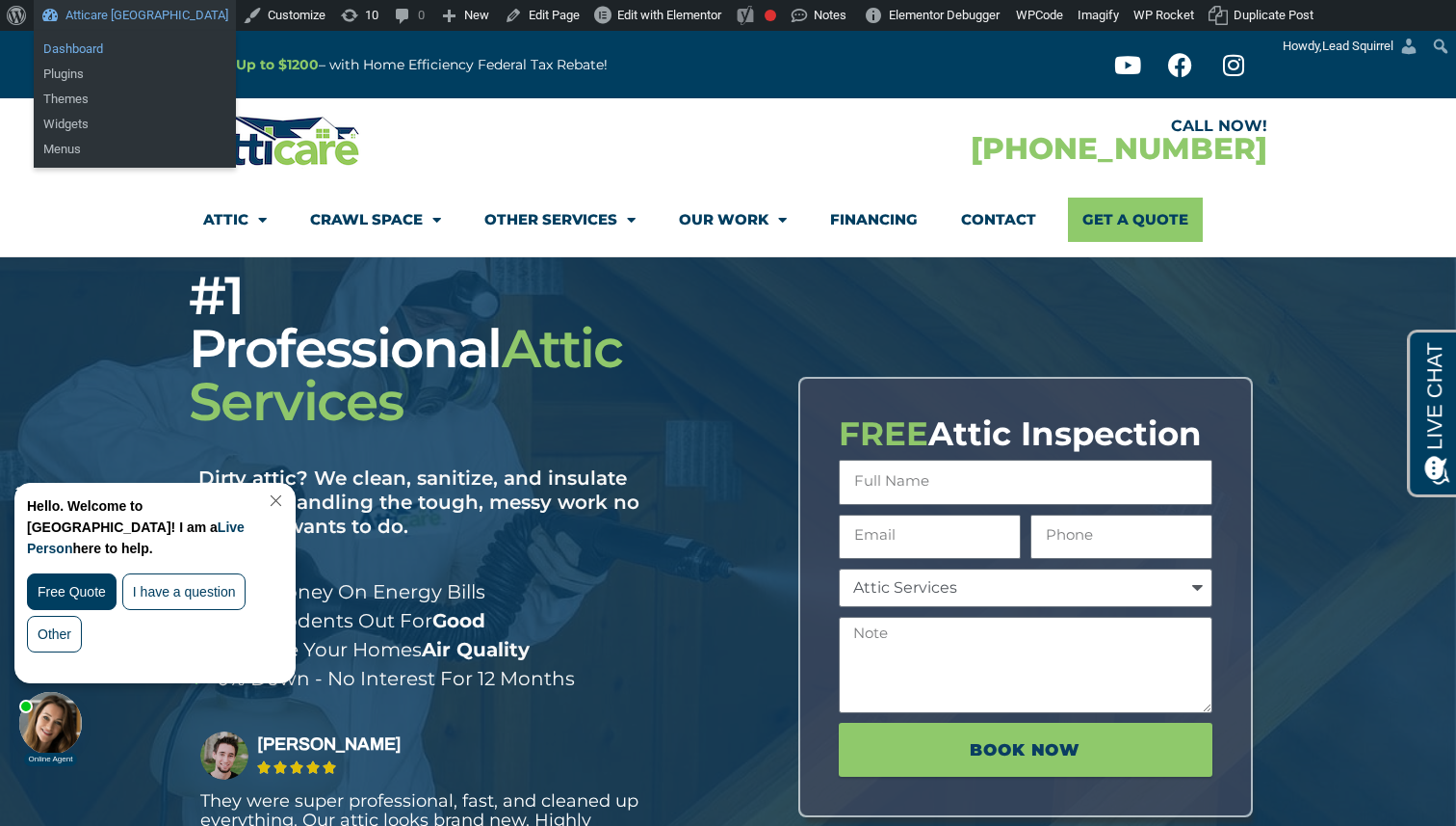
click at [89, 47] on link "Dashboard" at bounding box center [134, 49] width 203 height 25
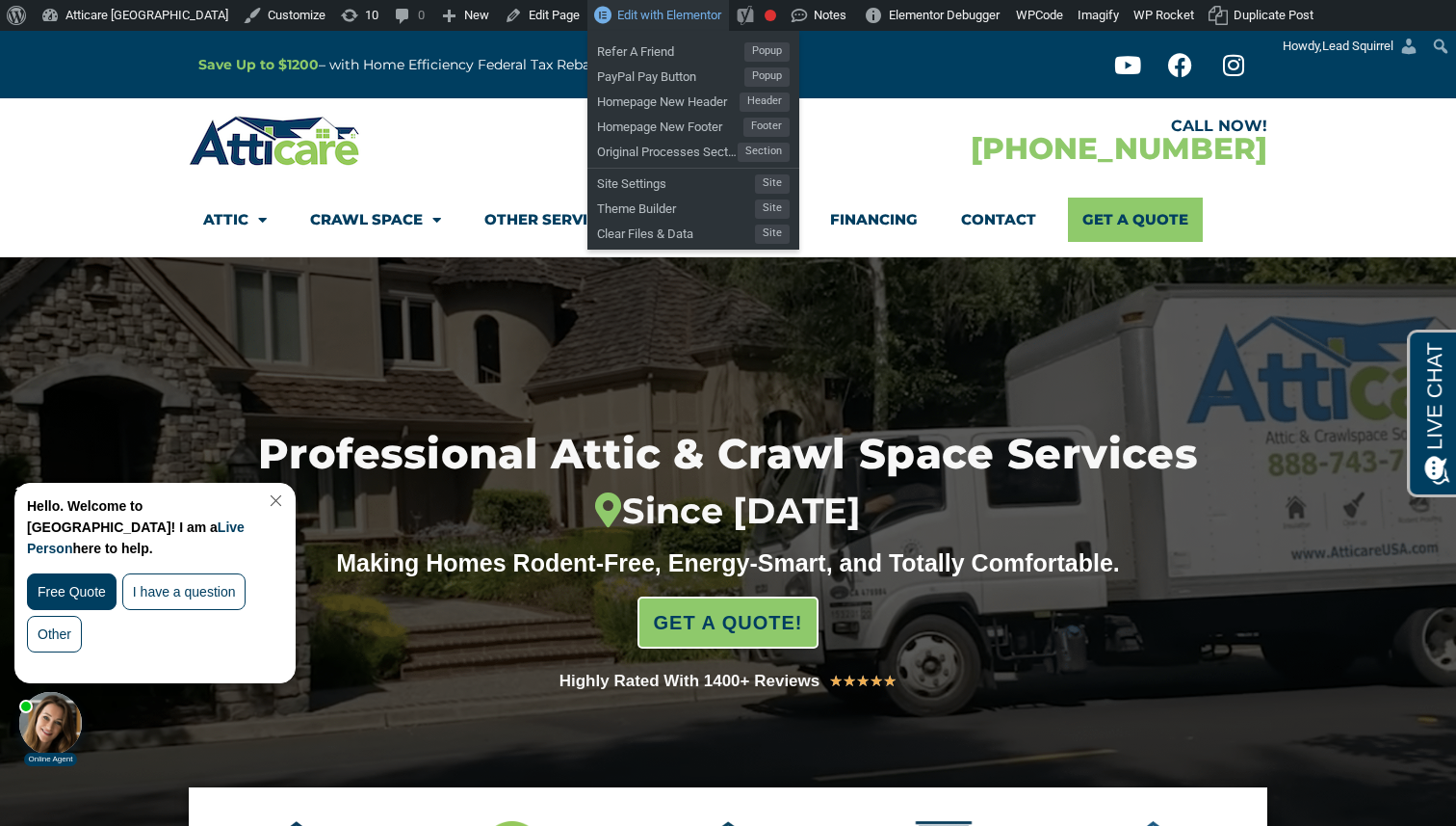
click at [617, 22] on span "Edit with Elementor" at bounding box center [669, 15] width 104 height 15
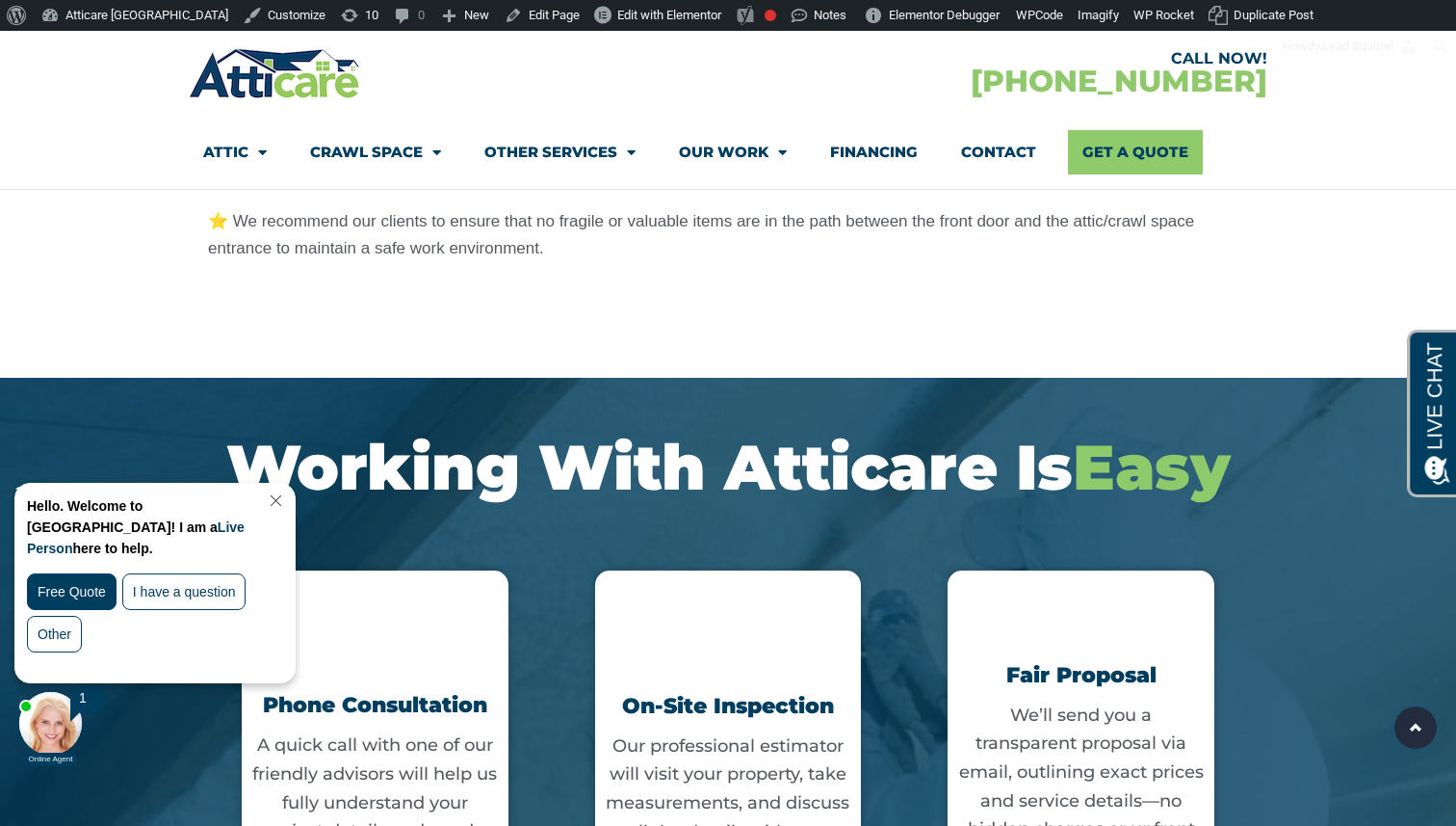
scroll to position [3900, 0]
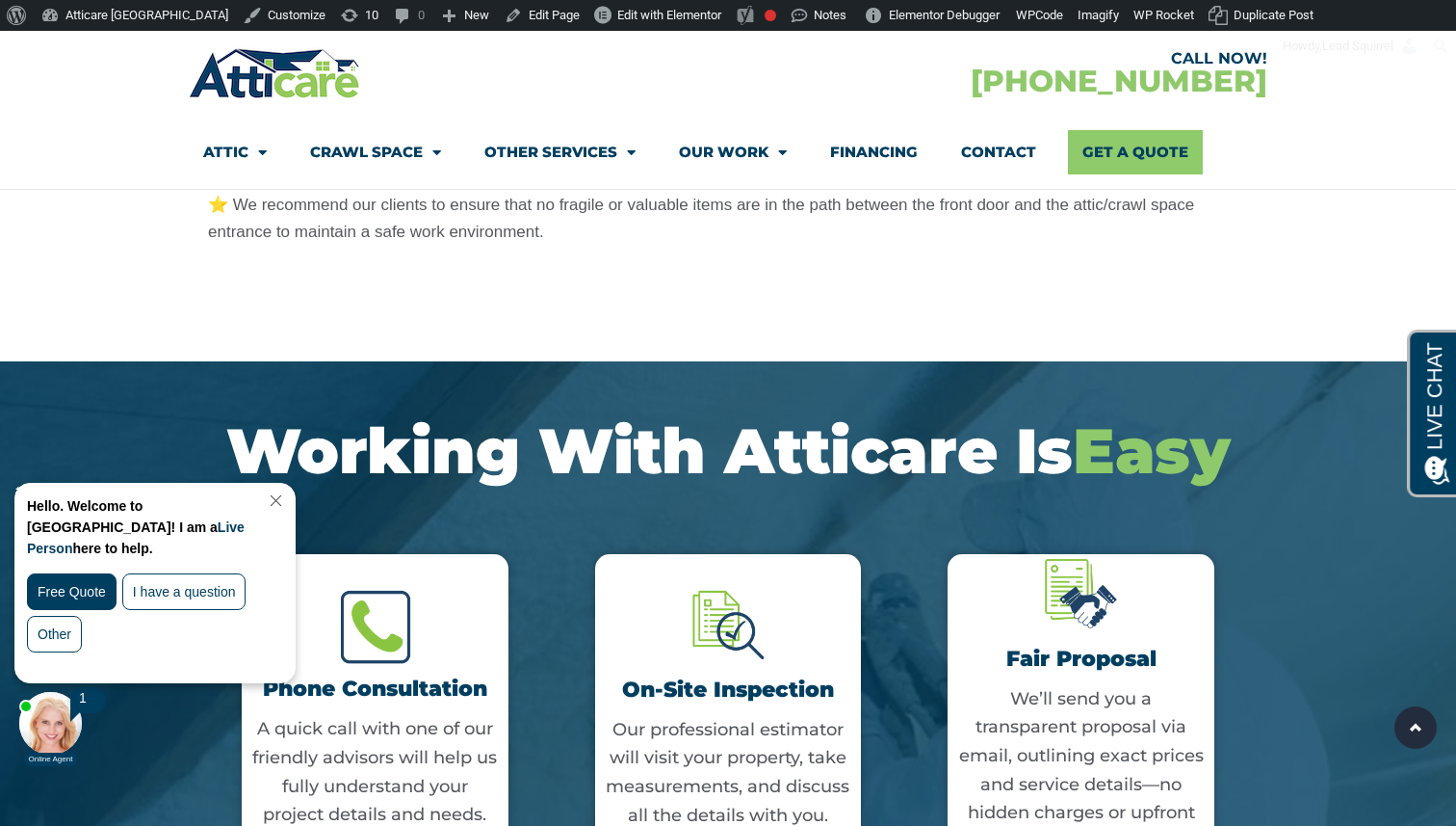
click at [287, 505] on link "Close Chat" at bounding box center [274, 500] width 26 height 15
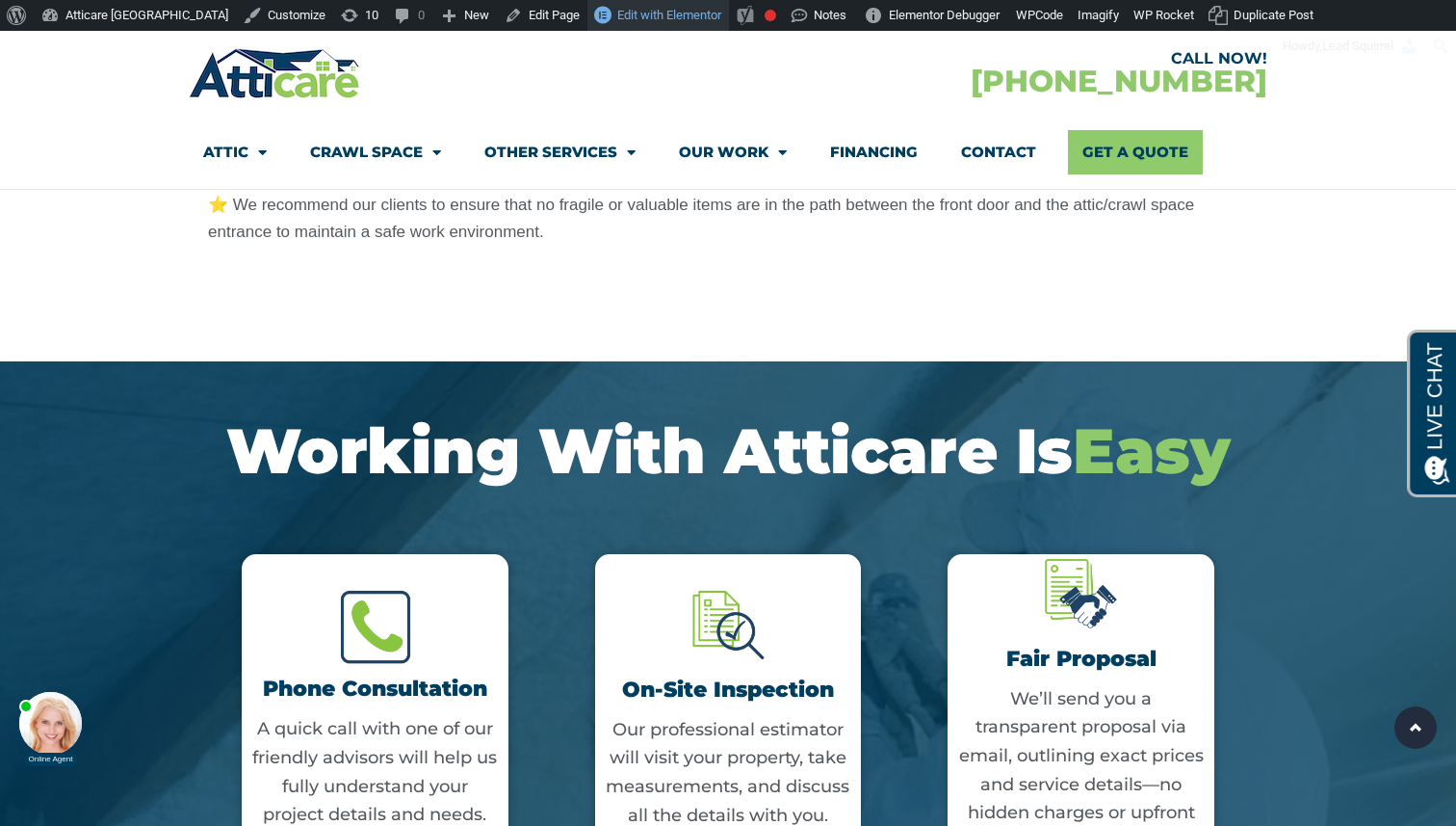
click at [617, 13] on span "Edit with Elementor" at bounding box center [669, 15] width 104 height 15
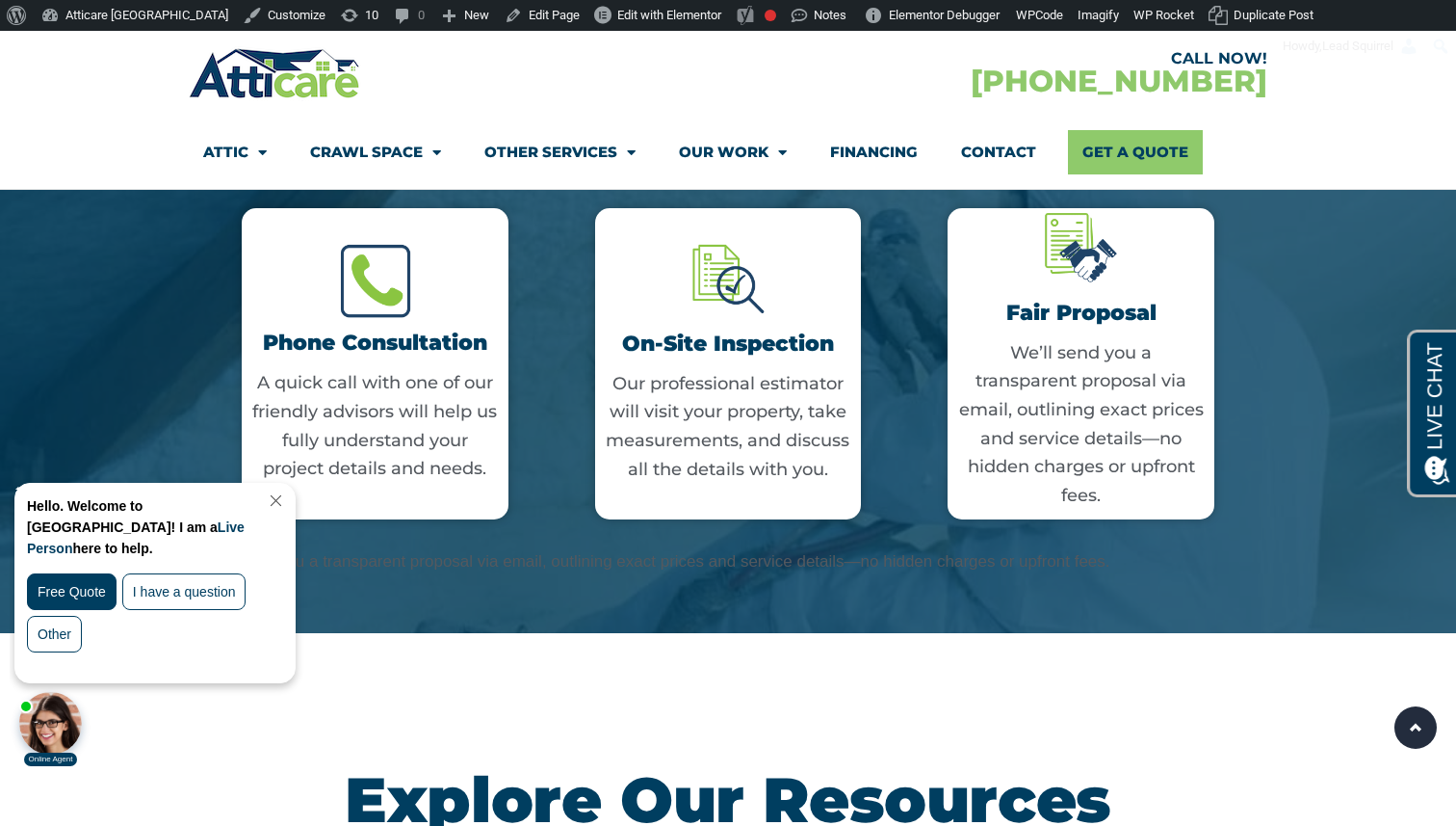
scroll to position [4318, 0]
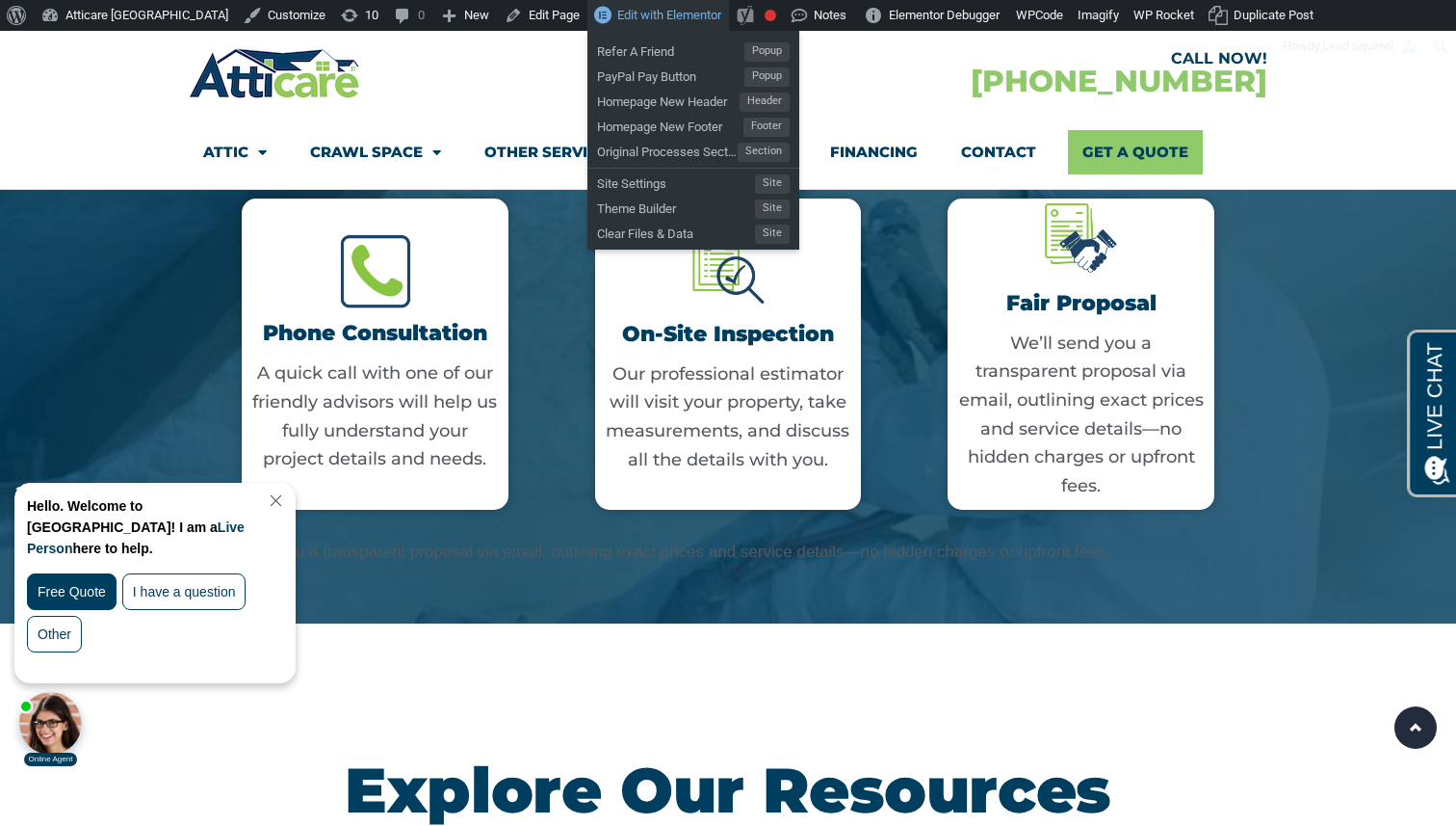
click at [606, 23] on link "Edit with Elementor" at bounding box center [658, 15] width 142 height 30
